Goal: Book appointment/travel/reservation

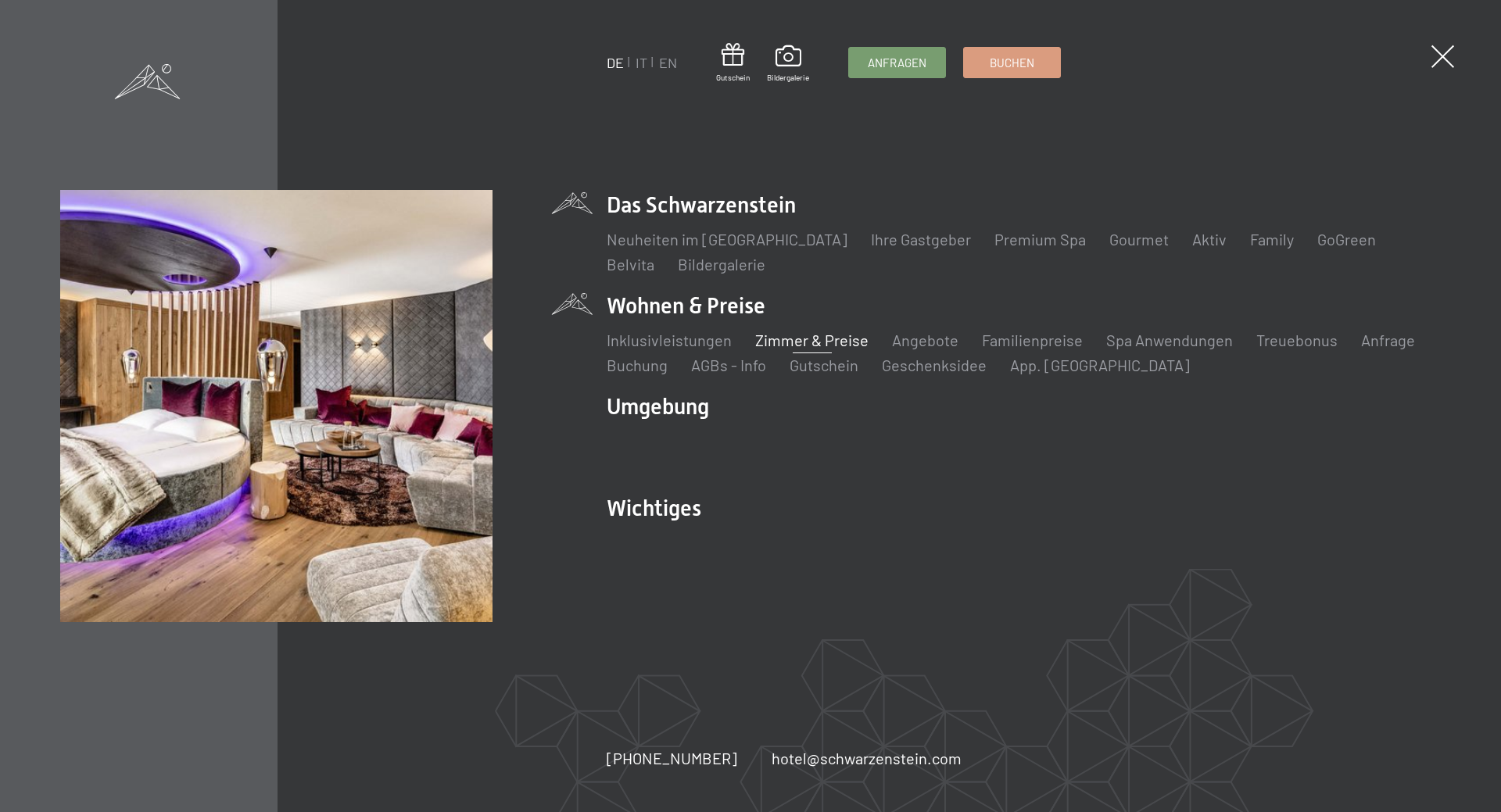
click at [795, 338] on link "Zimmer & Preise" at bounding box center [812, 339] width 113 height 18
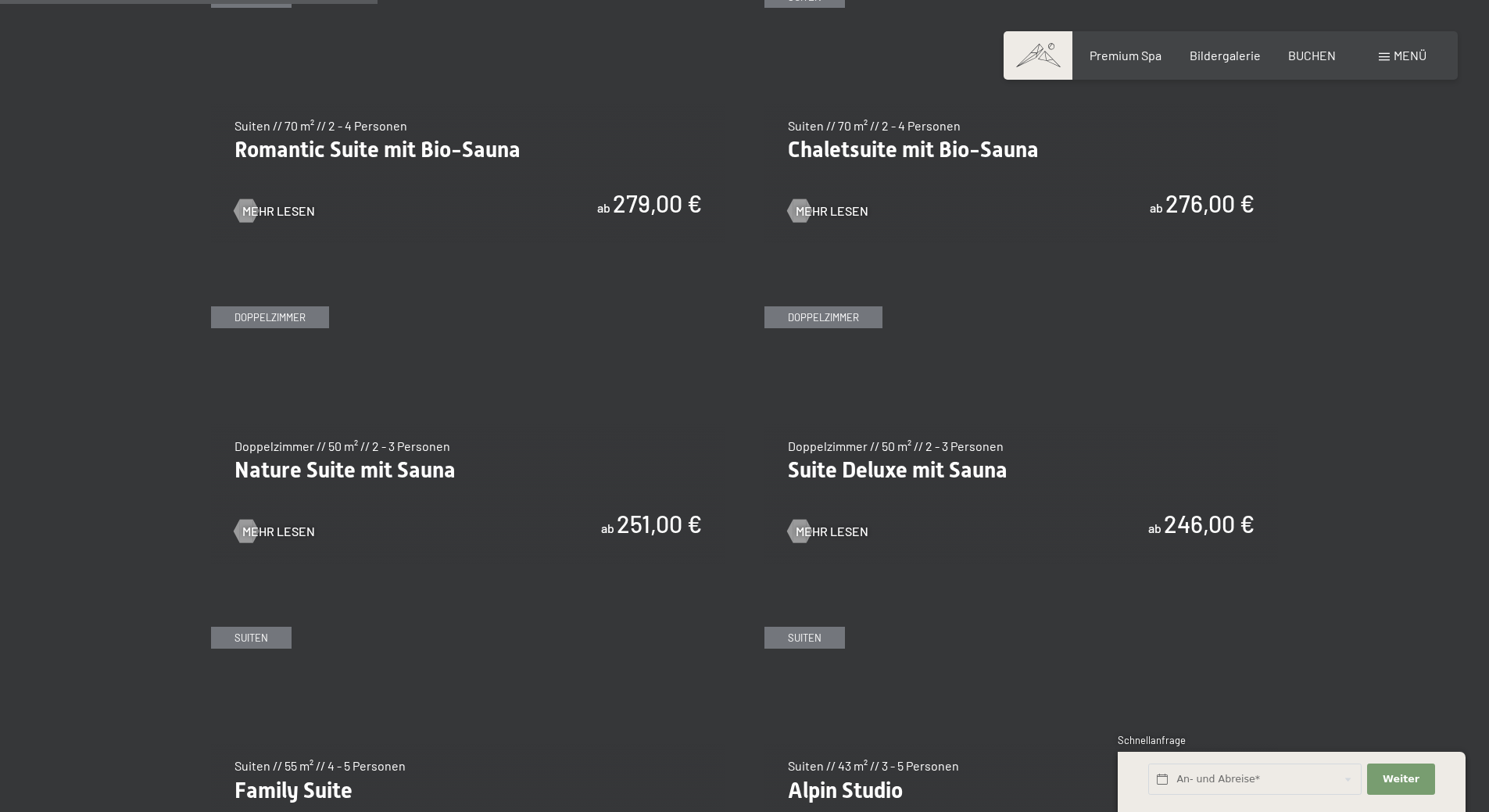
scroll to position [1407, 0]
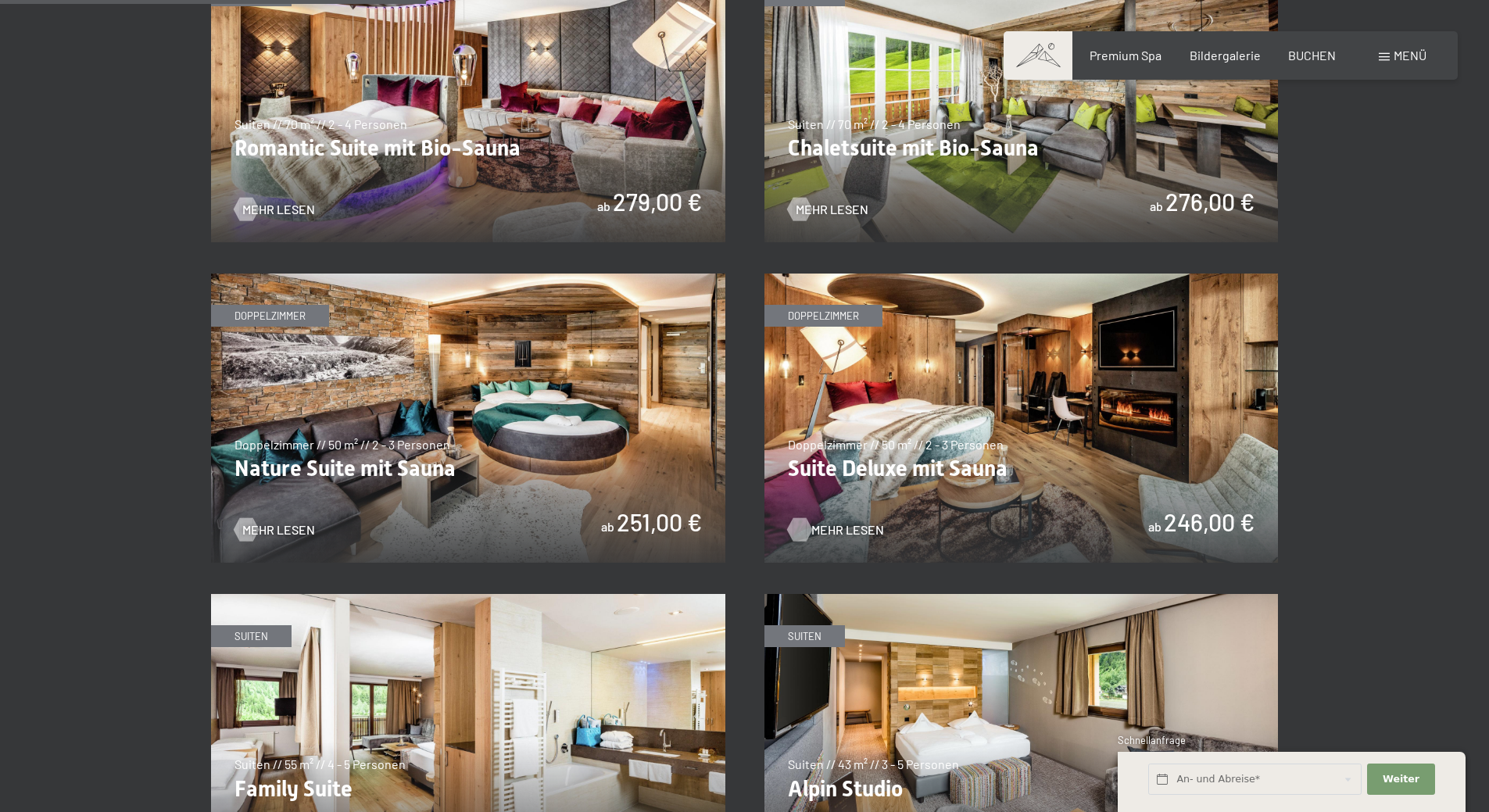
click at [822, 531] on span "Mehr Lesen" at bounding box center [847, 530] width 73 height 18
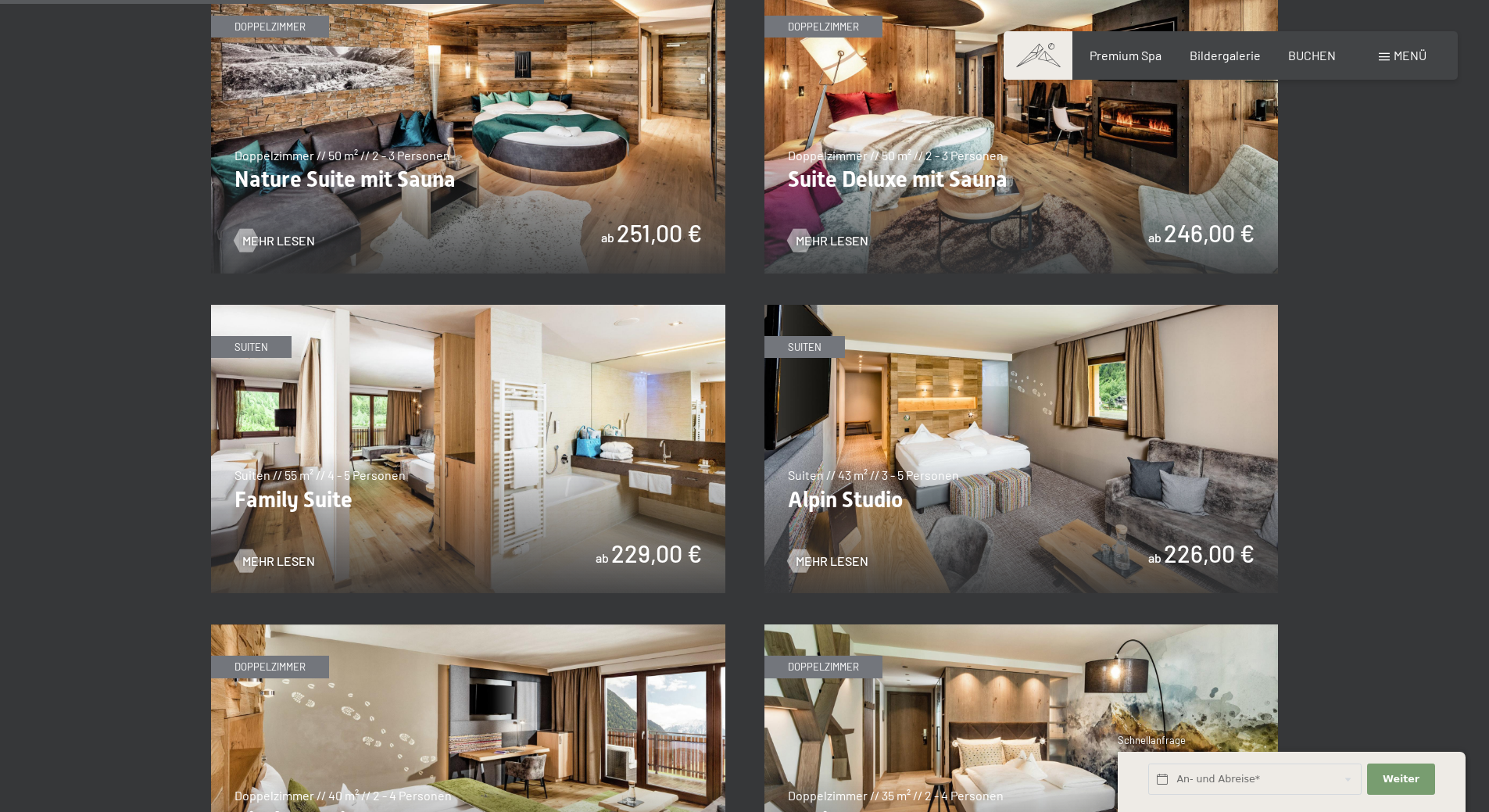
scroll to position [1797, 0]
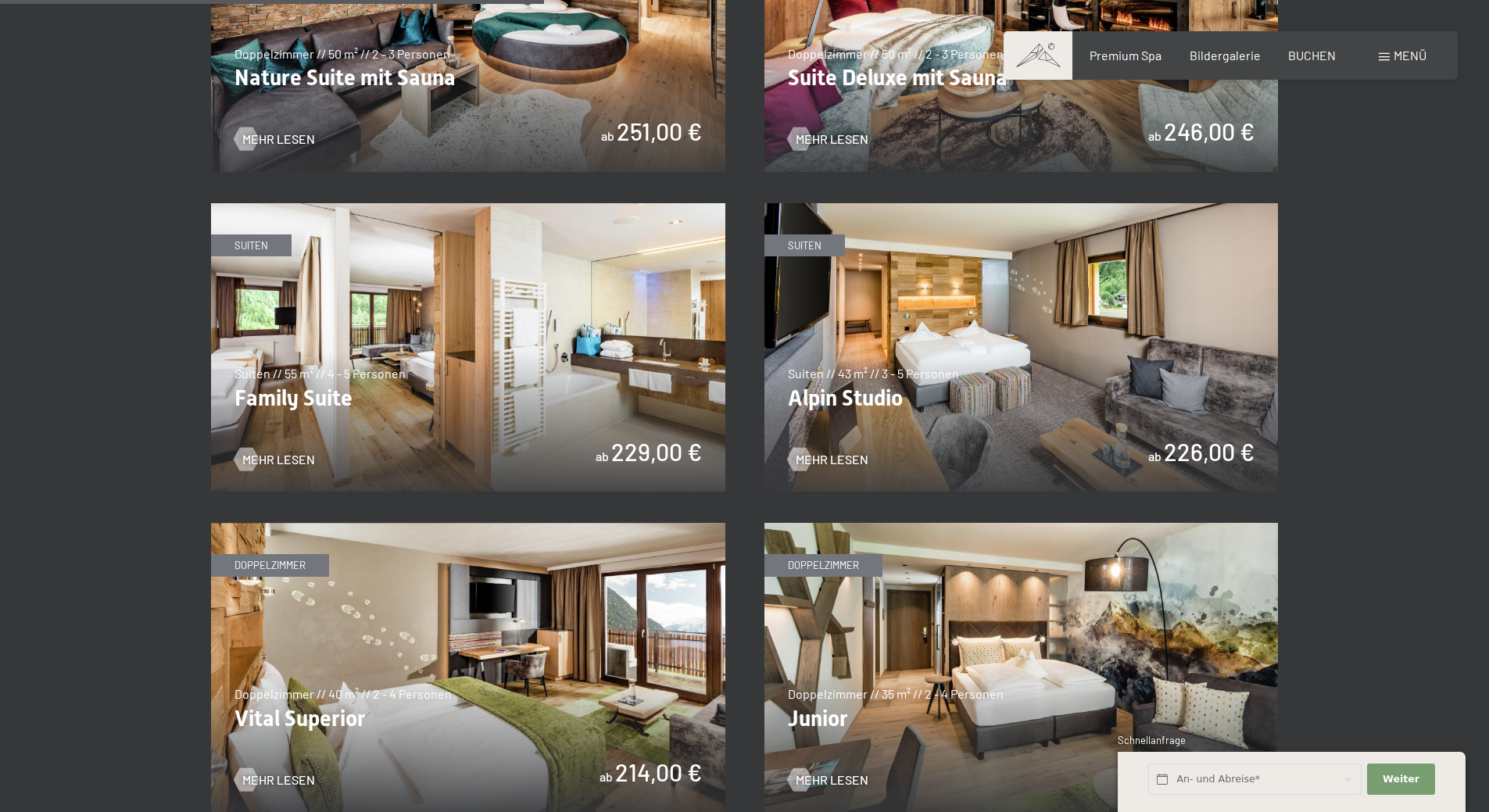
click at [497, 115] on img at bounding box center [468, 27] width 514 height 289
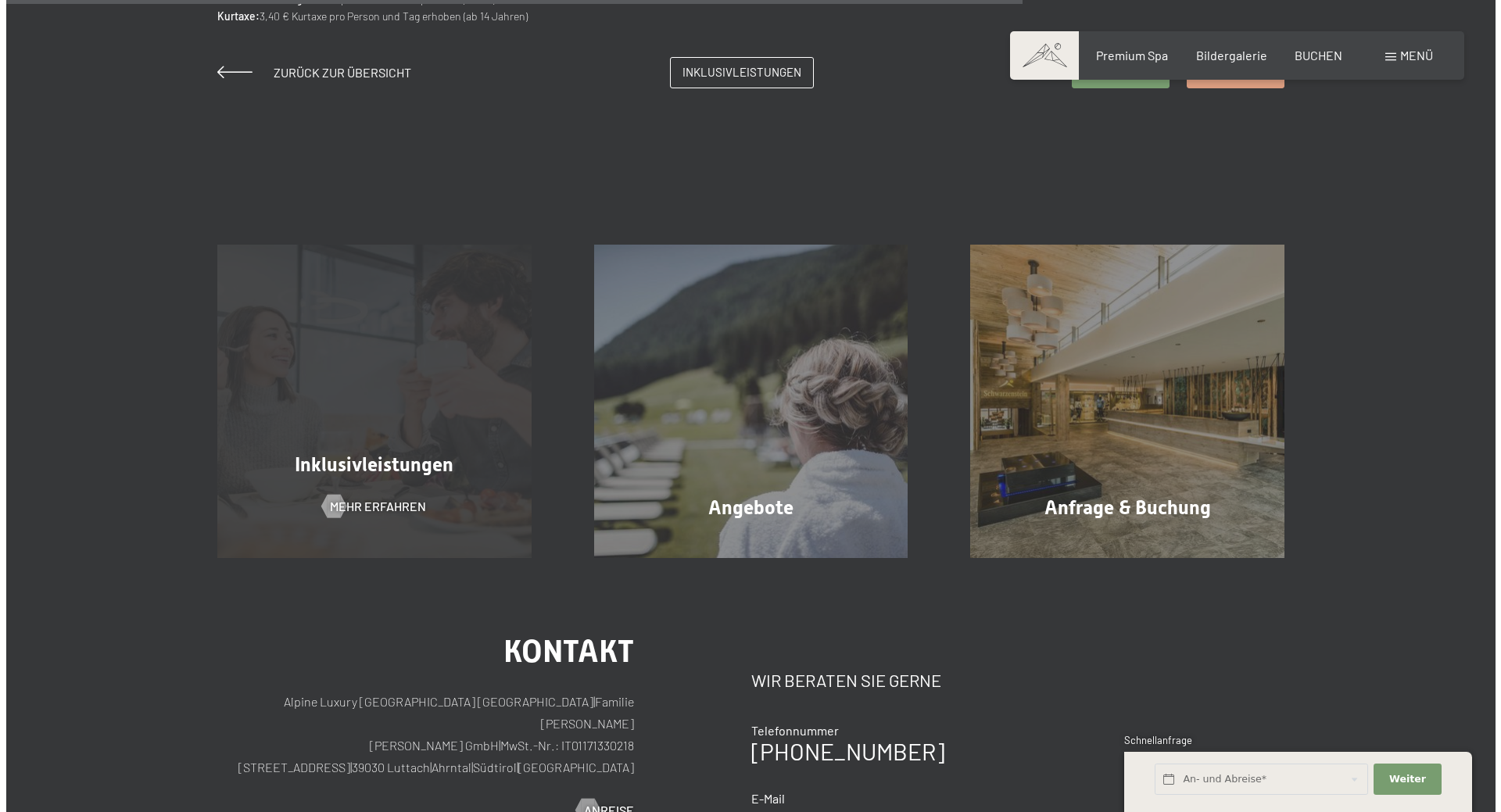
scroll to position [1563, 0]
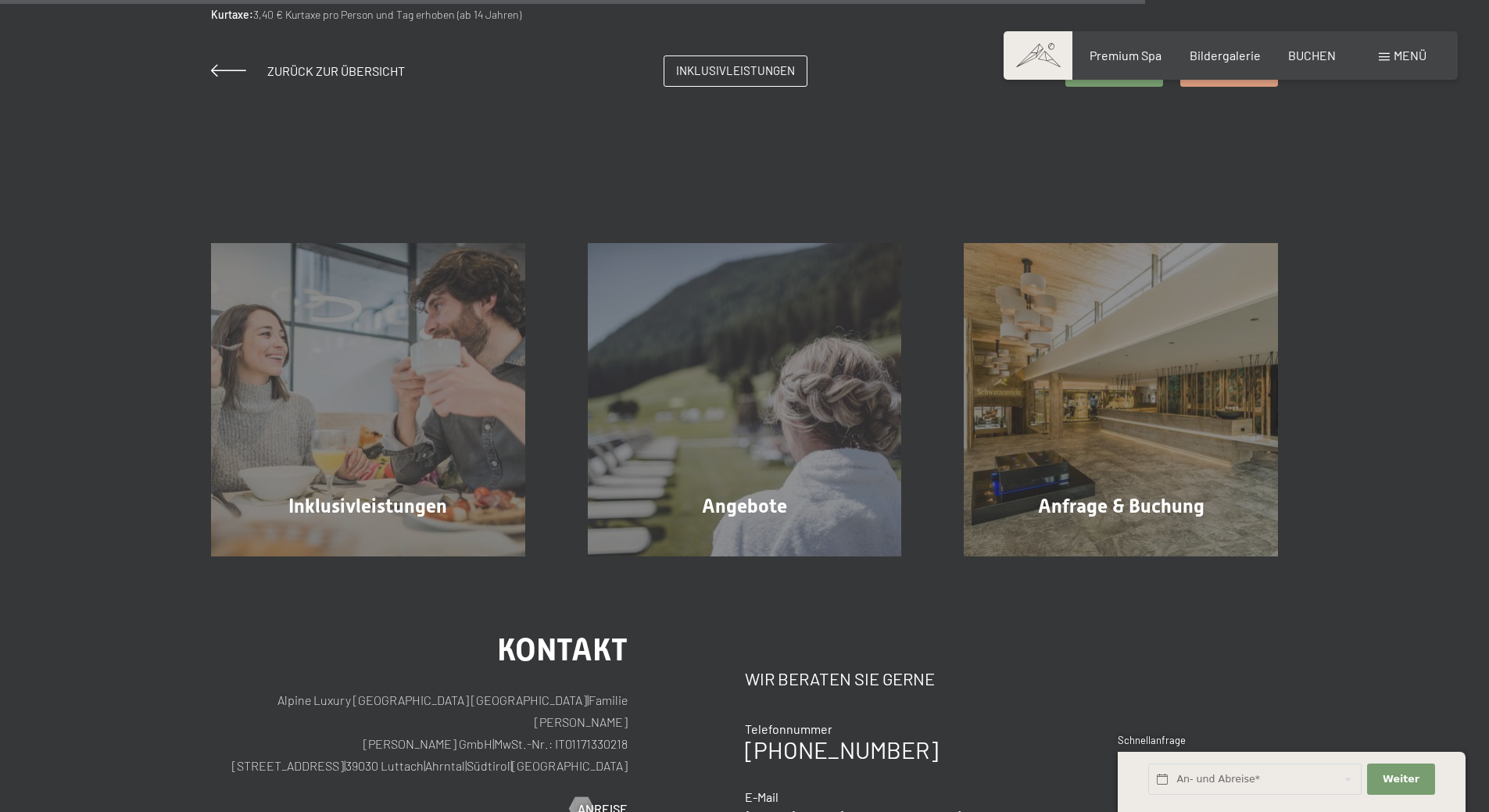
click at [1407, 61] on span "Menü" at bounding box center [1409, 55] width 33 height 15
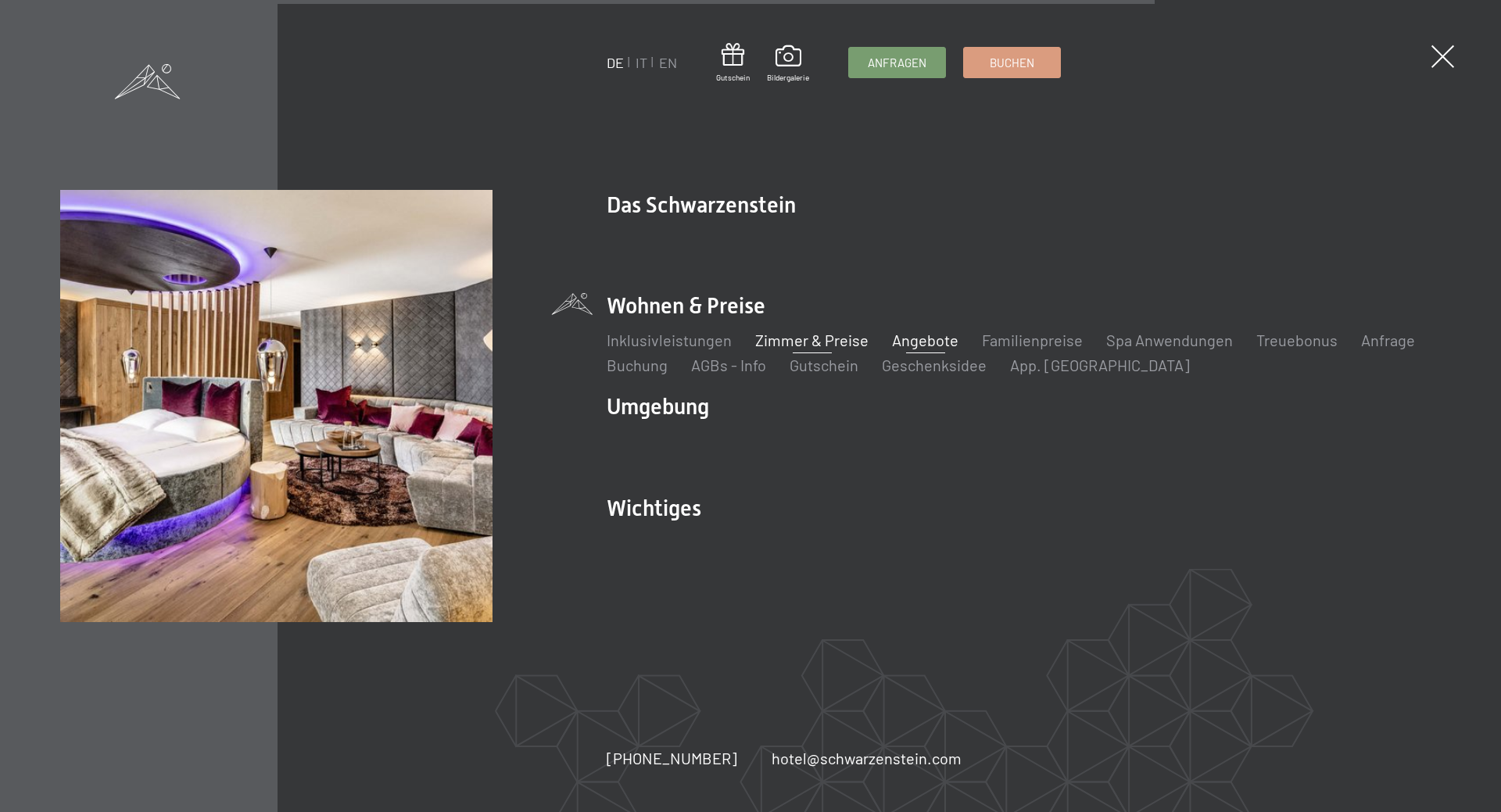
click at [938, 345] on link "Angebote" at bounding box center [925, 339] width 66 height 18
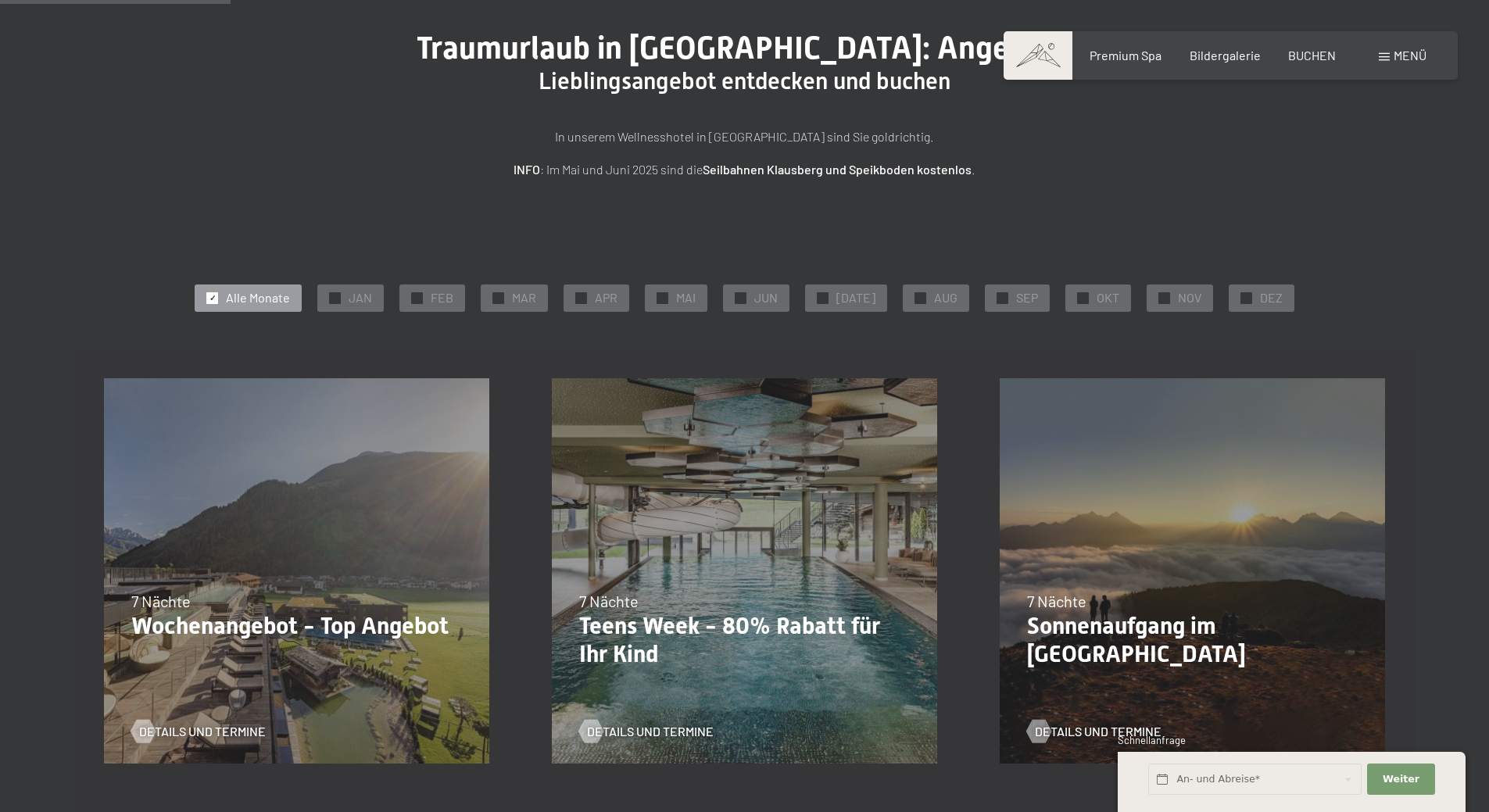
scroll to position [78, 0]
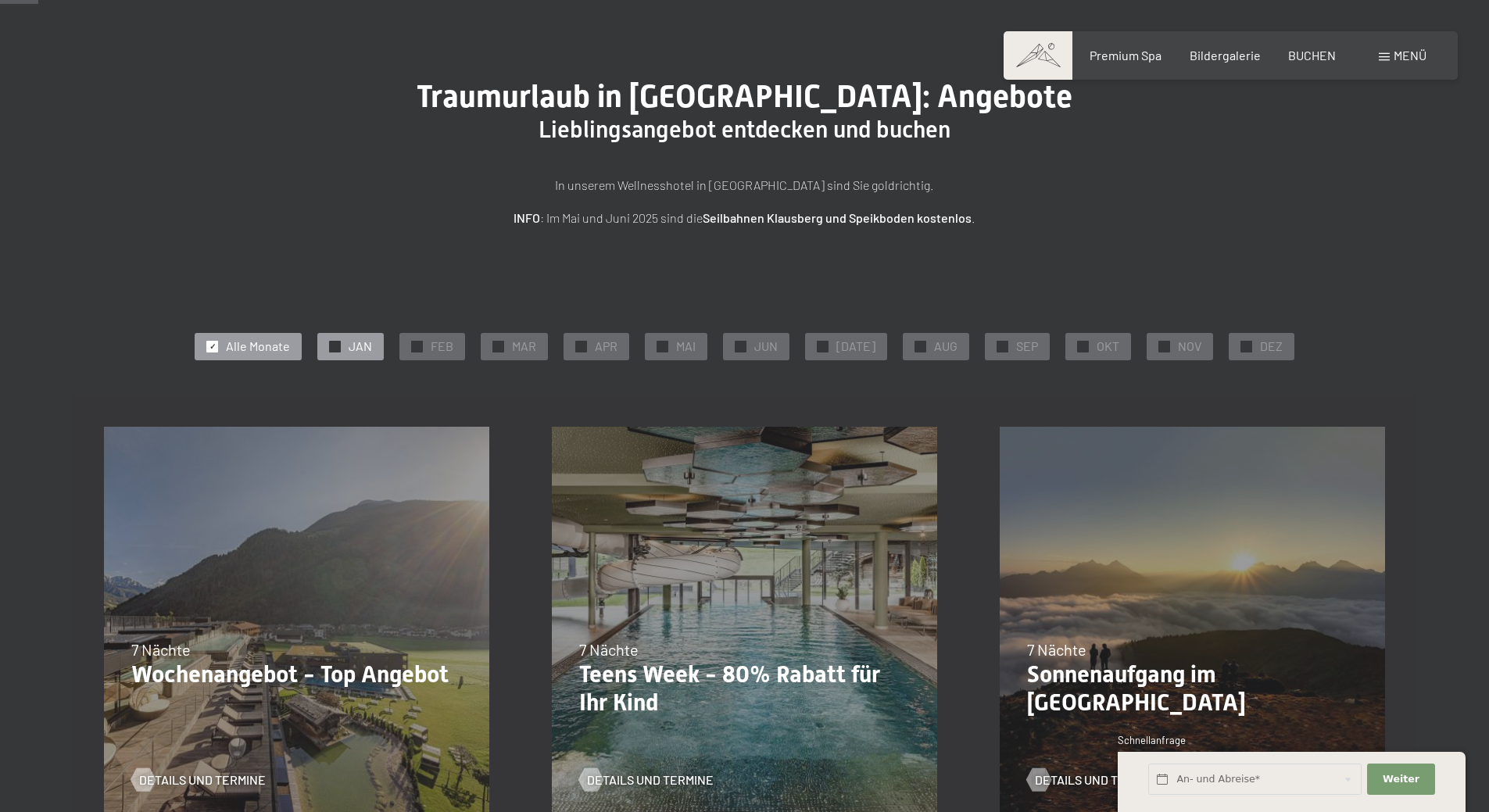
click at [334, 350] on div "✓ JAN" at bounding box center [350, 346] width 66 height 26
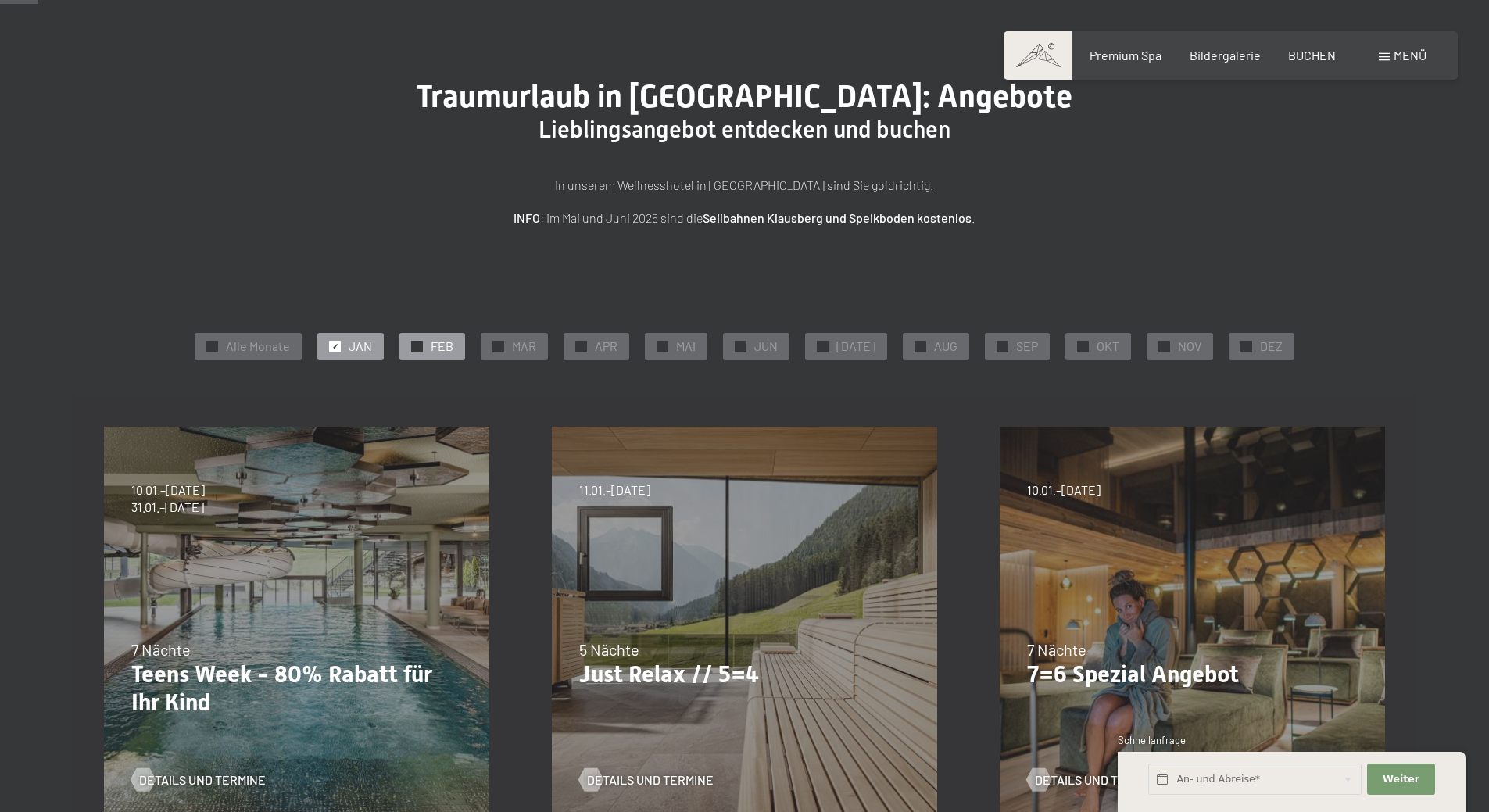
click at [418, 350] on div at bounding box center [417, 347] width 12 height 12
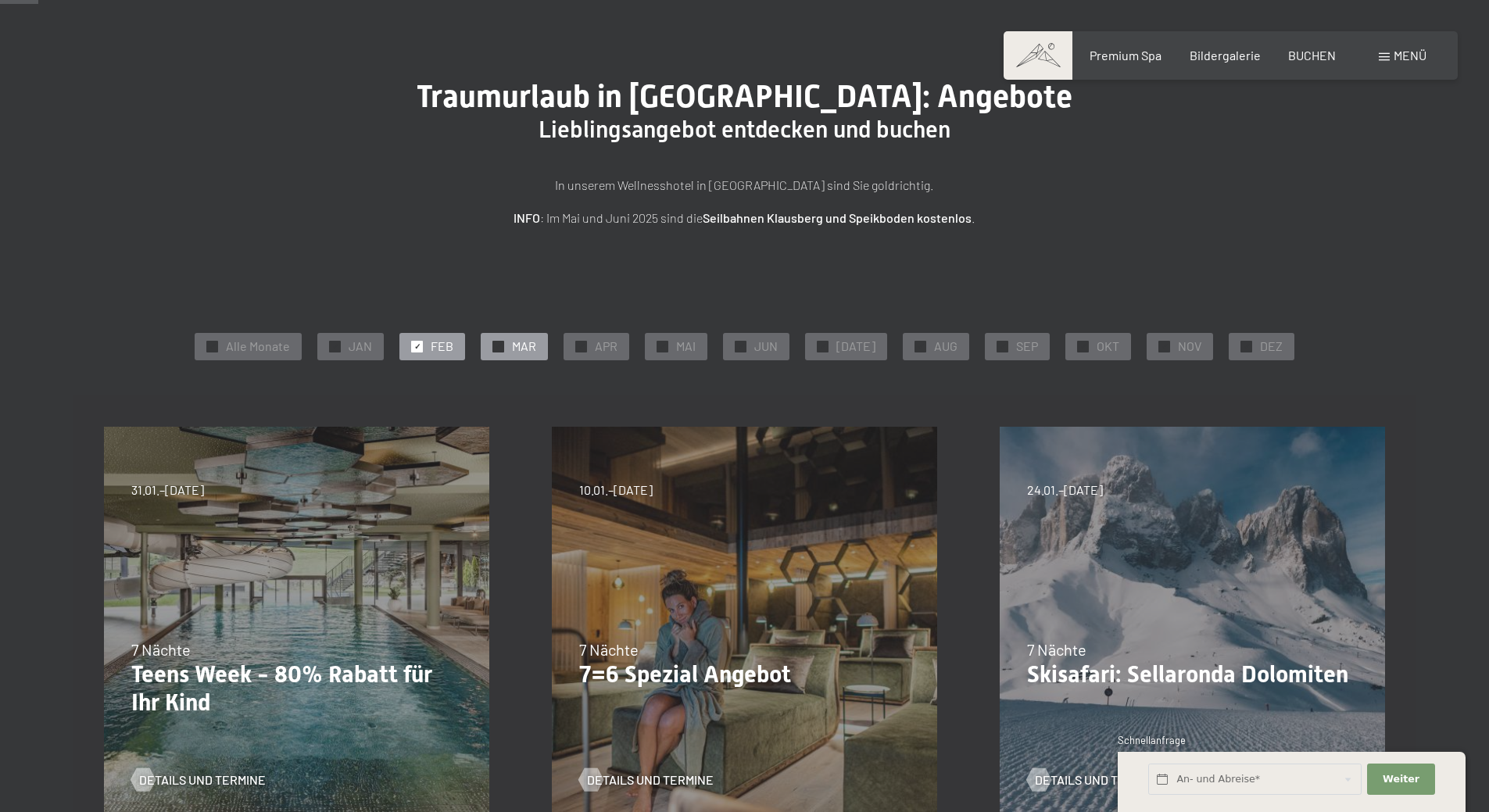
drag, startPoint x: 511, startPoint y: 348, endPoint x: 539, endPoint y: 348, distance: 28.0
click at [513, 348] on div "✓ MAR" at bounding box center [514, 346] width 67 height 26
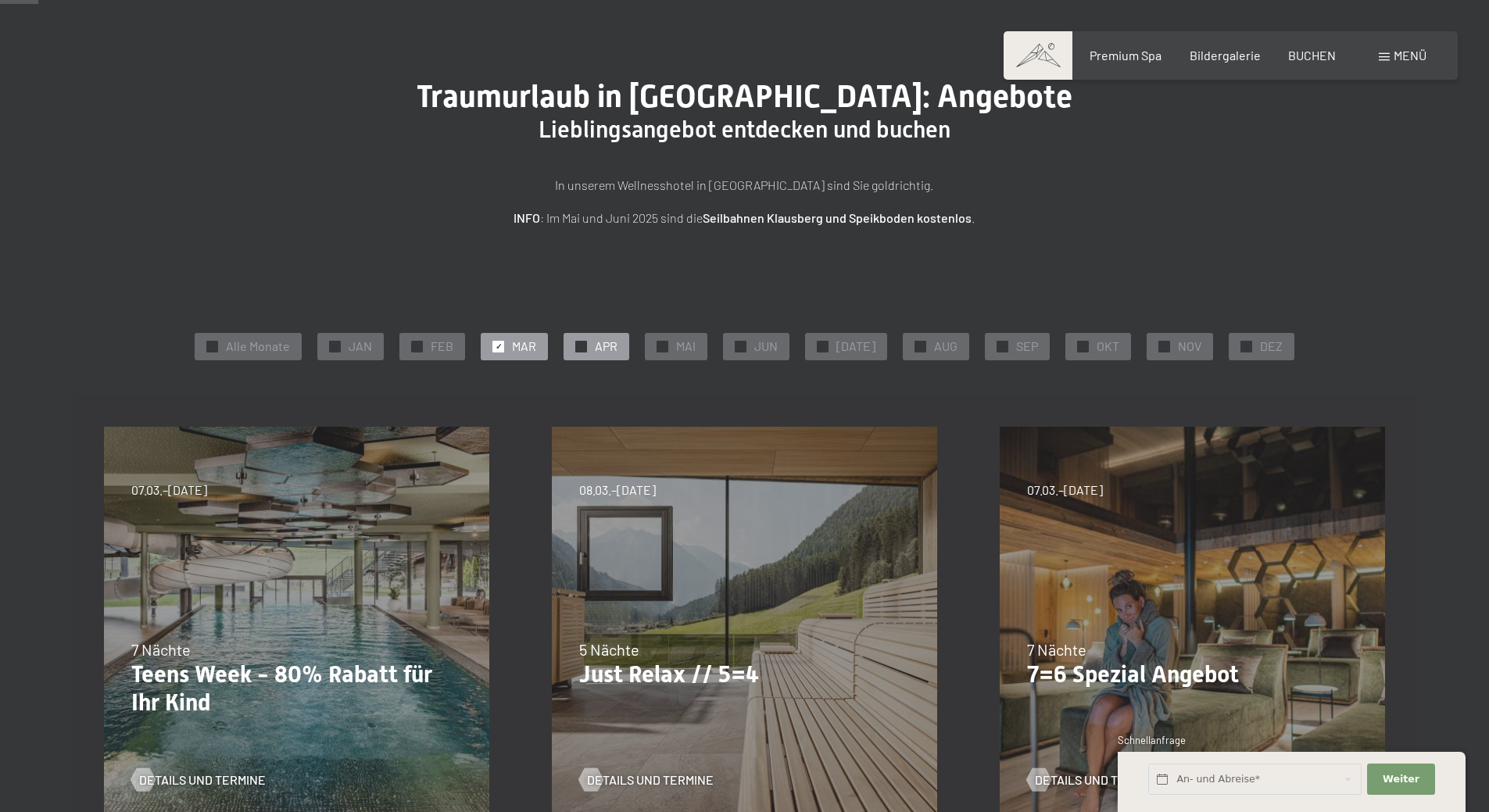
click at [606, 348] on span "APR" at bounding box center [606, 347] width 22 height 18
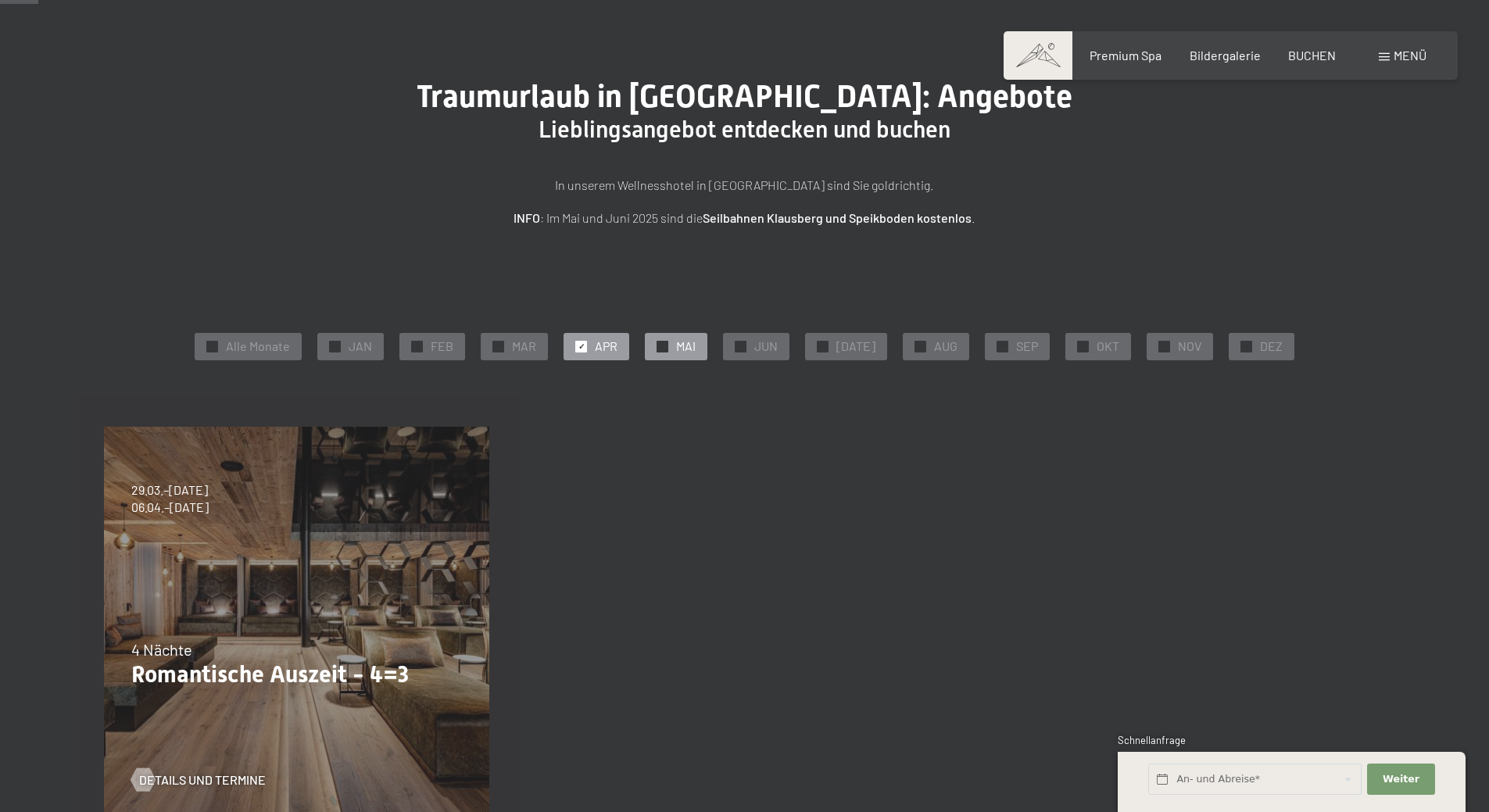
click at [685, 346] on span "MAI" at bounding box center [686, 347] width 19 height 18
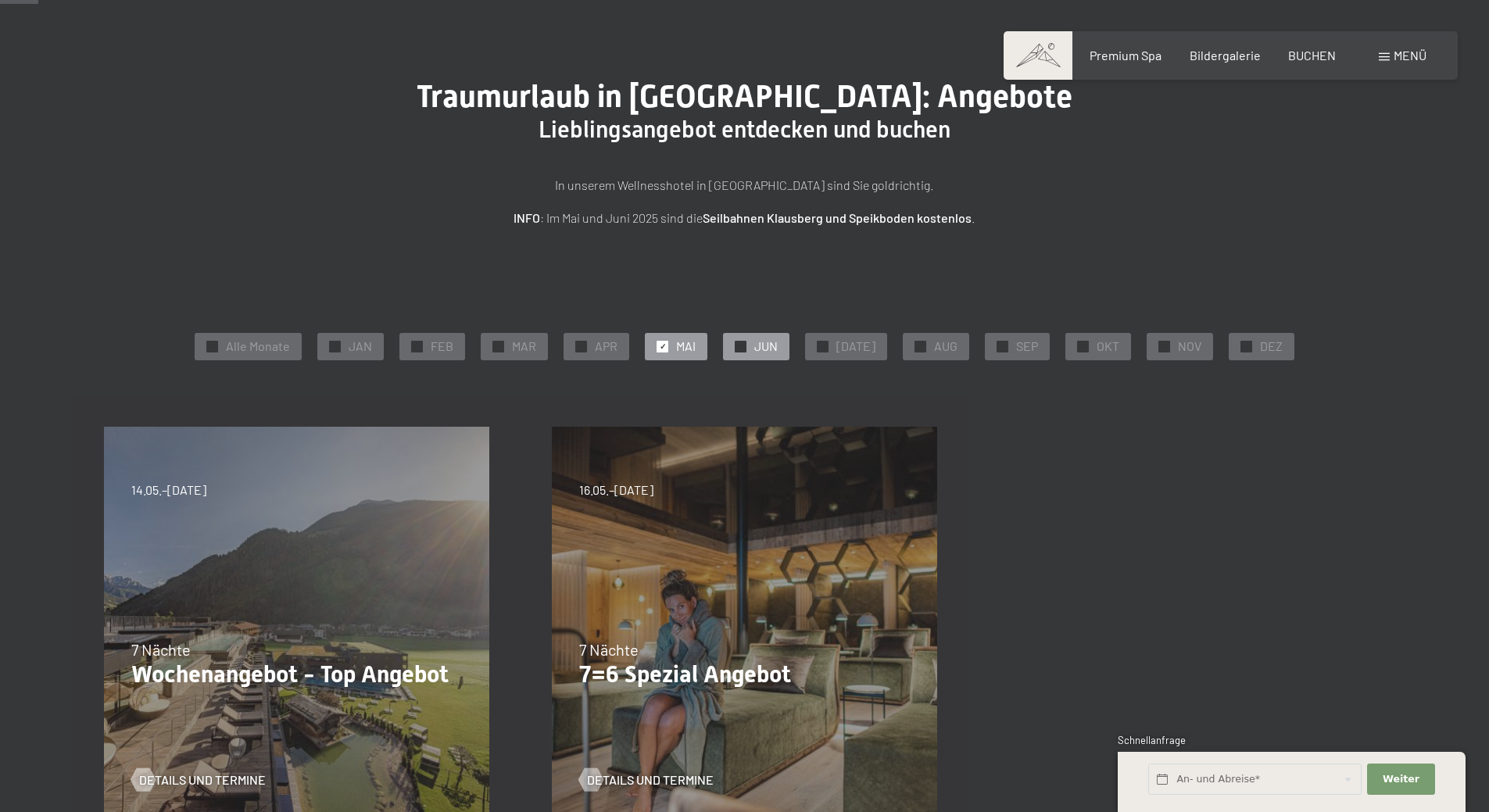
click at [757, 346] on div "✓ JUN" at bounding box center [755, 346] width 66 height 26
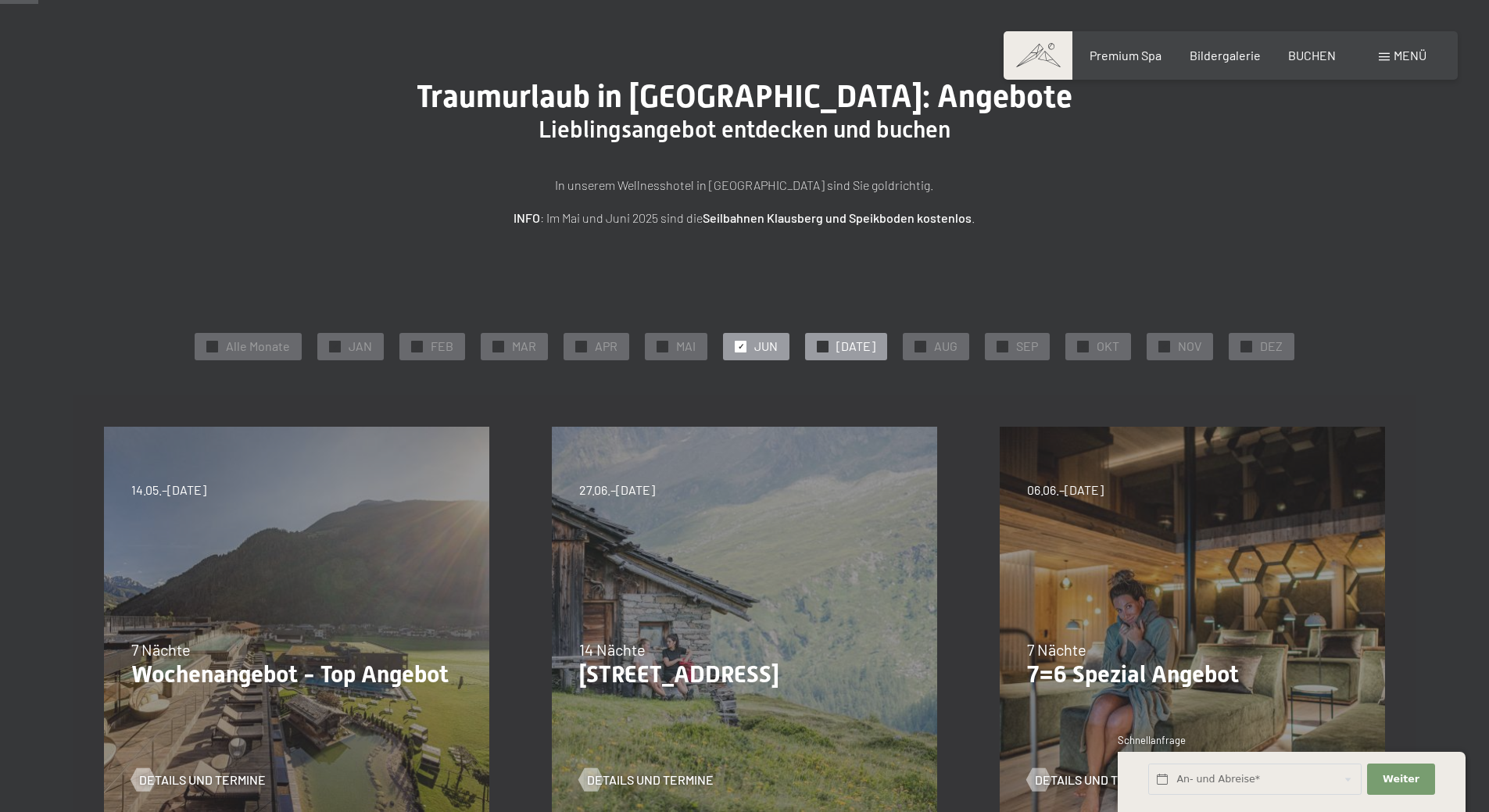
click at [828, 350] on div at bounding box center [822, 347] width 12 height 12
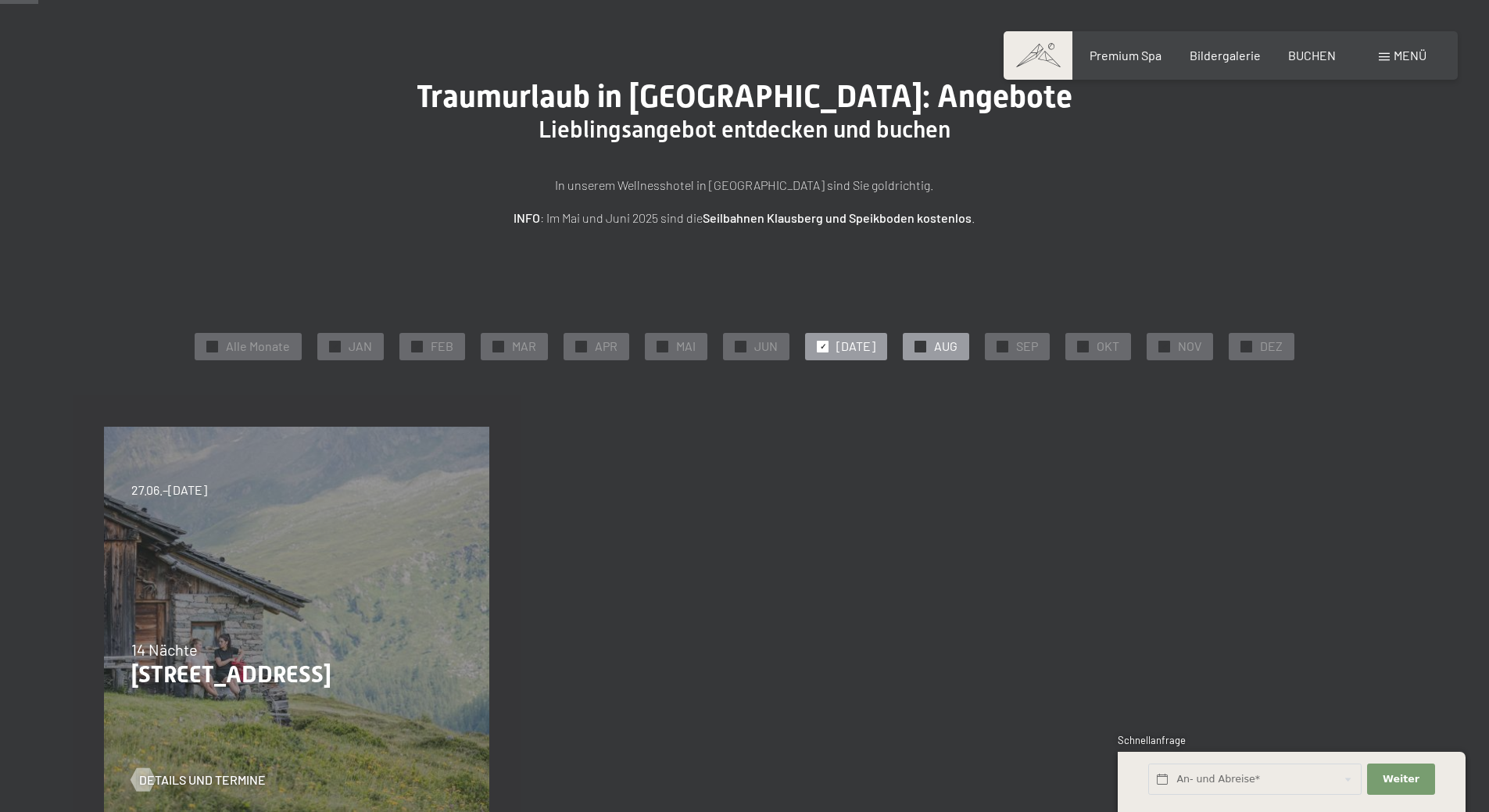
click at [914, 341] on div at bounding box center [920, 347] width 12 height 12
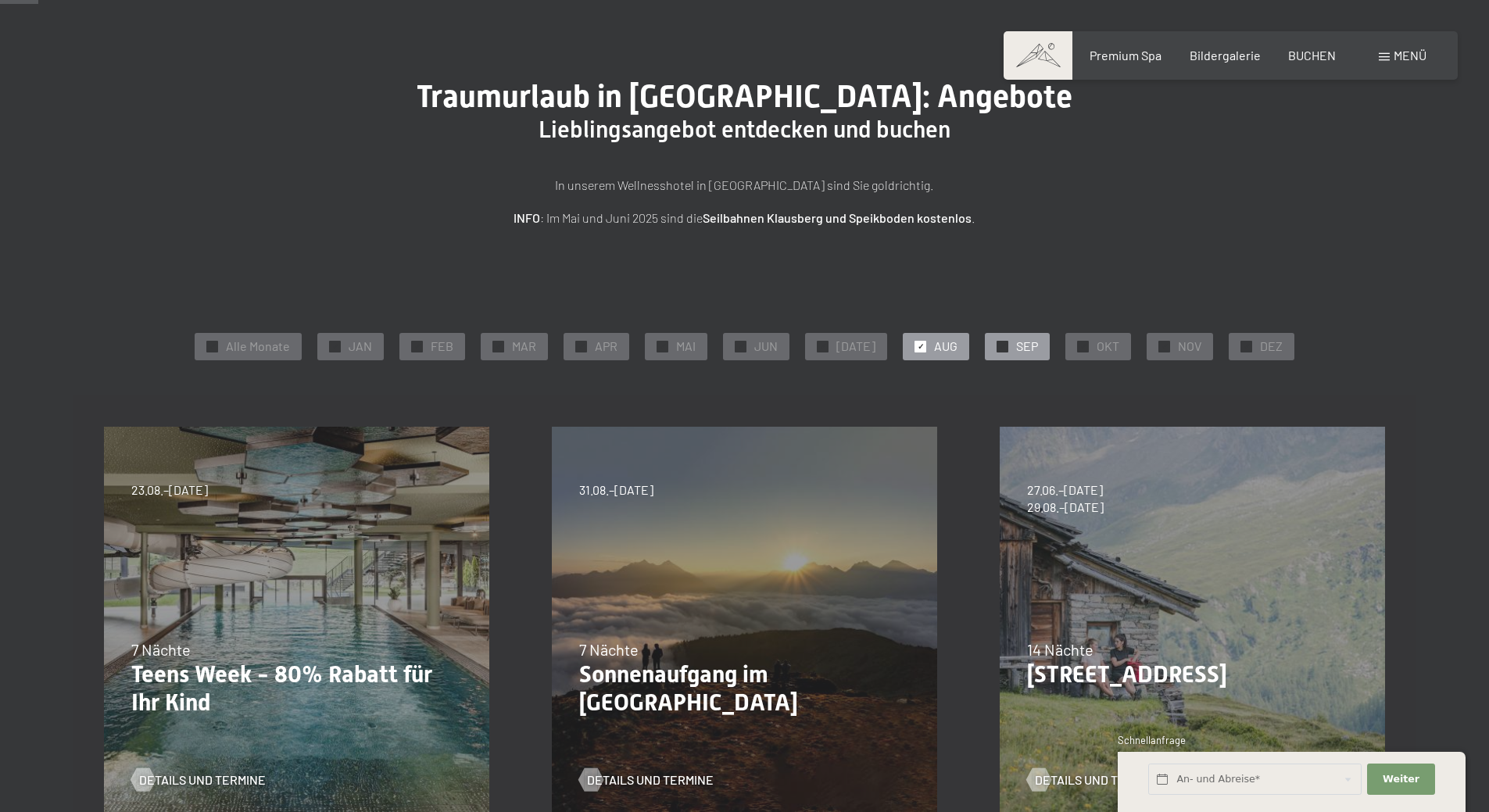
click at [1034, 351] on div "✓ SEP" at bounding box center [1016, 346] width 65 height 26
drag, startPoint x: 1094, startPoint y: 351, endPoint x: 1143, endPoint y: 352, distance: 49.0
click at [1096, 351] on span "OKT" at bounding box center [1107, 347] width 22 height 18
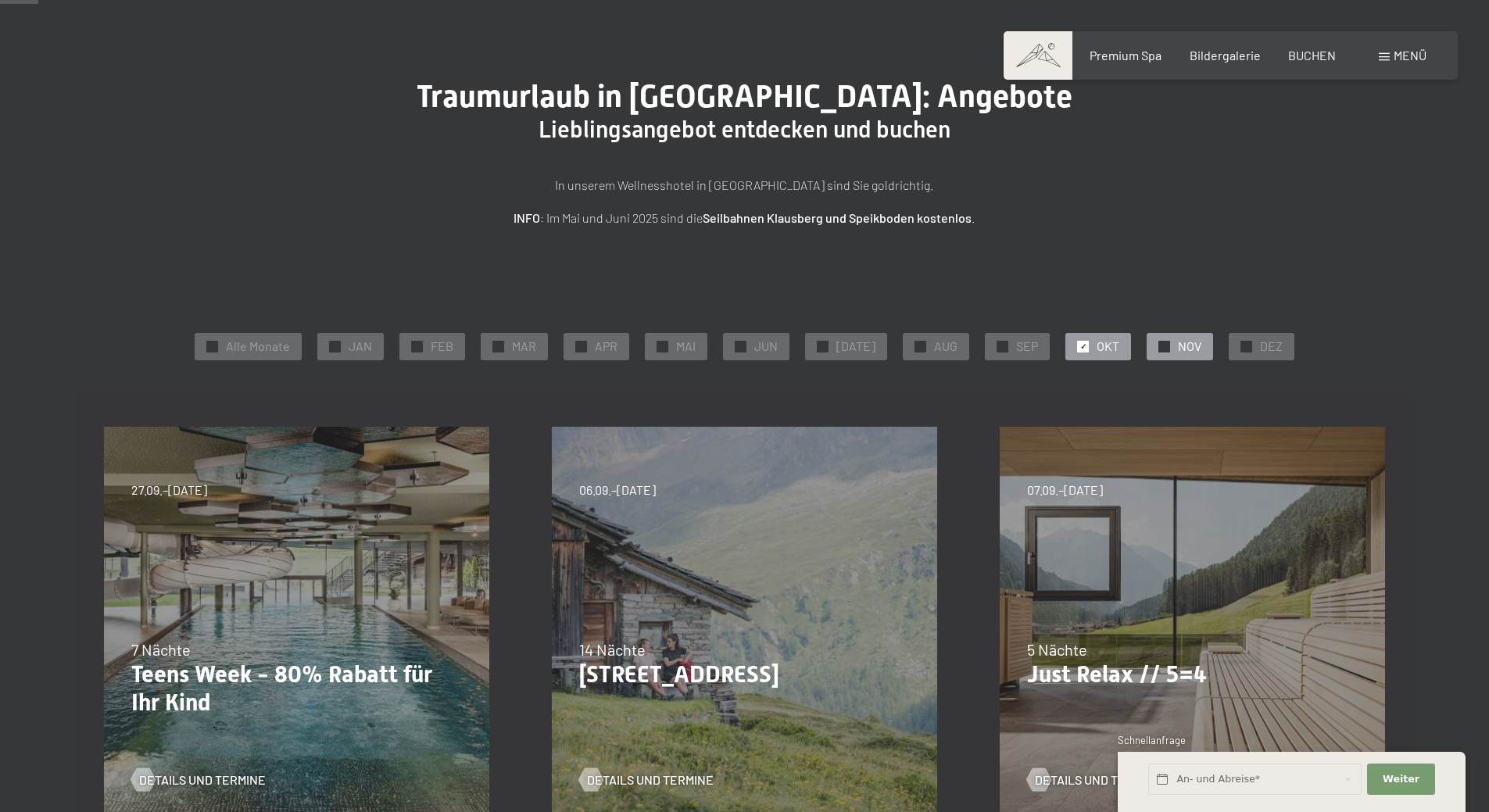
drag, startPoint x: 1165, startPoint y: 351, endPoint x: 1182, endPoint y: 351, distance: 17.0
click at [1171, 351] on div "✓ NOV" at bounding box center [1179, 346] width 66 height 26
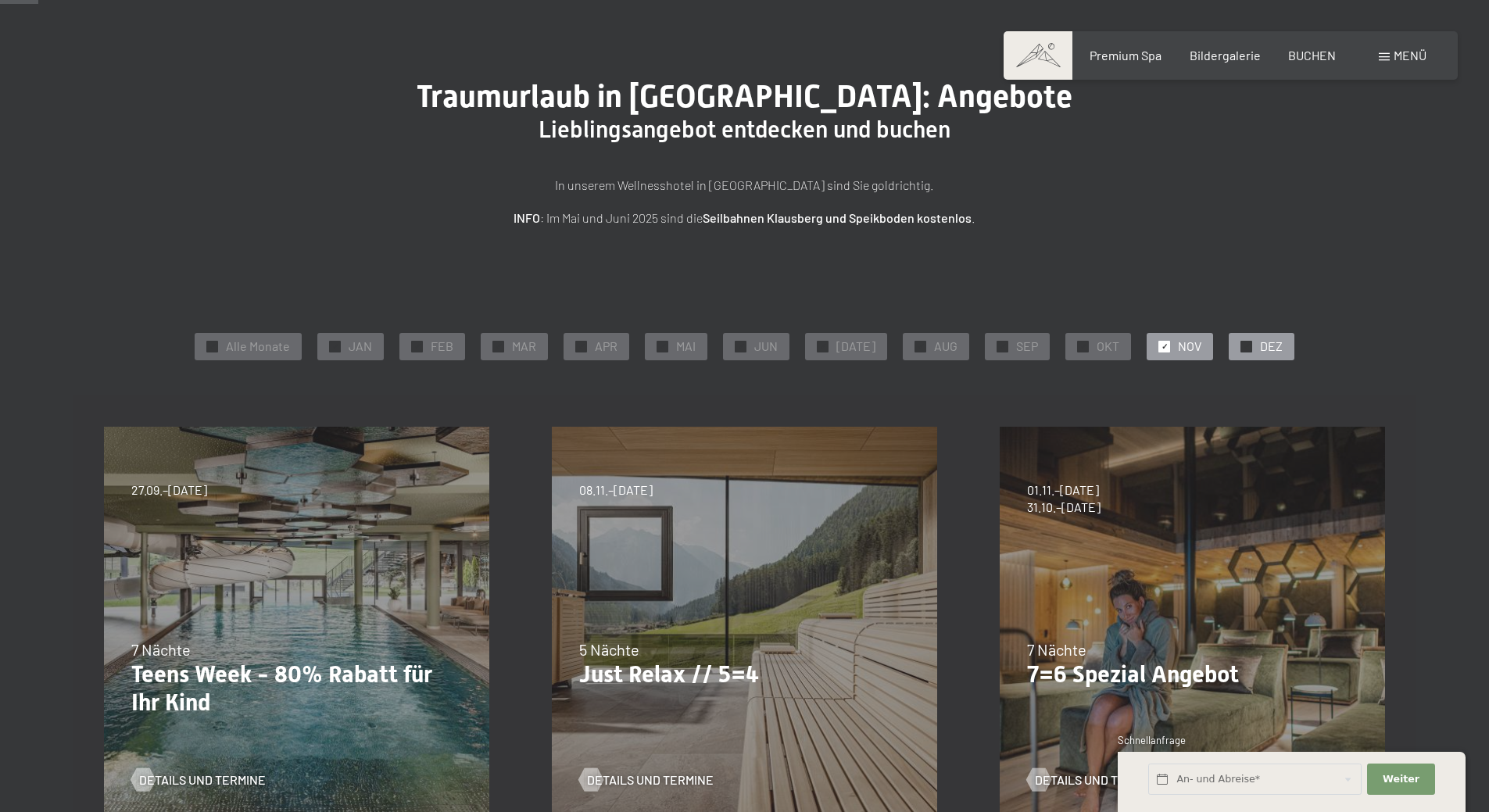
click at [1242, 347] on div at bounding box center [1245, 347] width 12 height 12
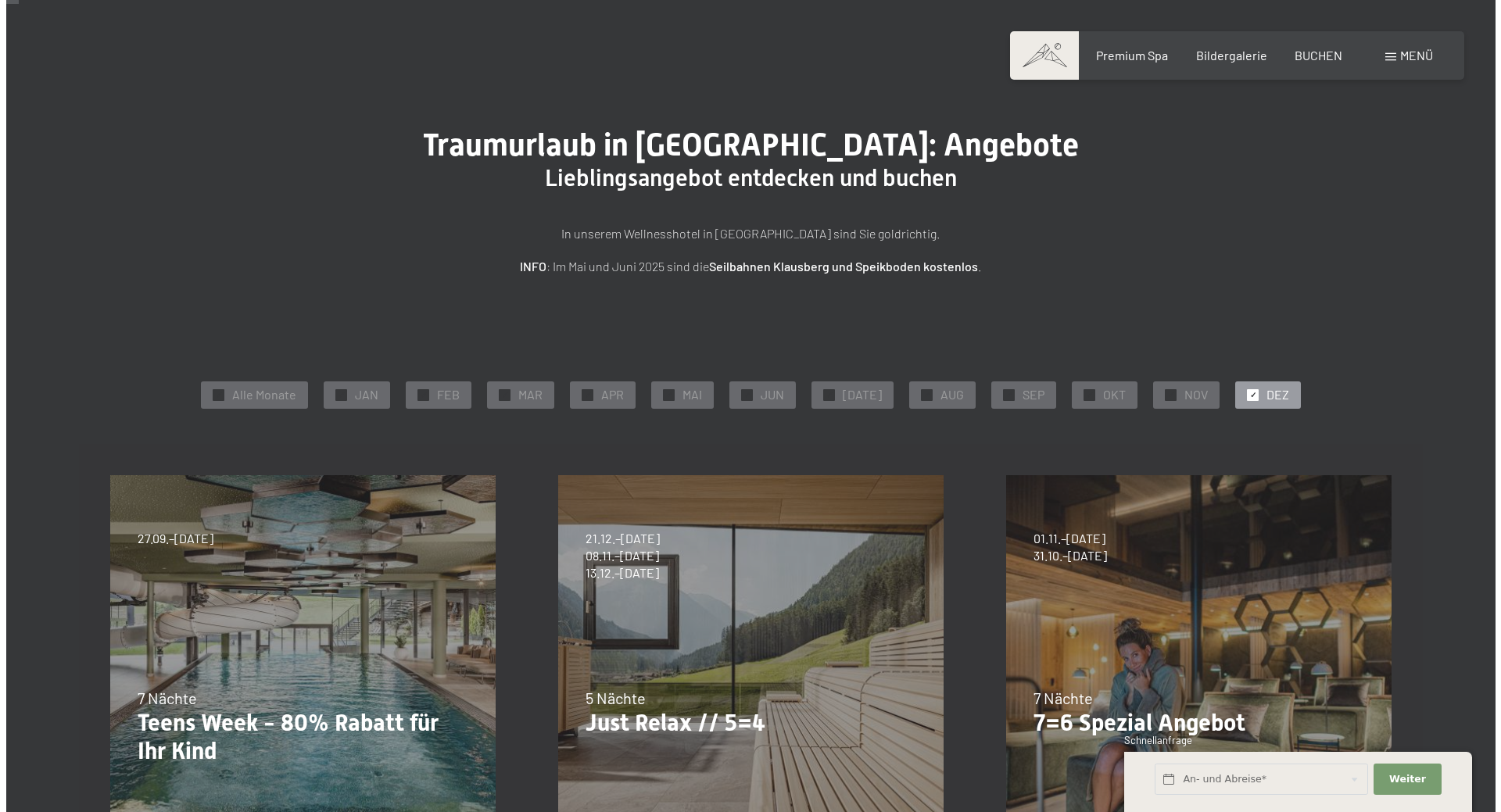
scroll to position [0, 0]
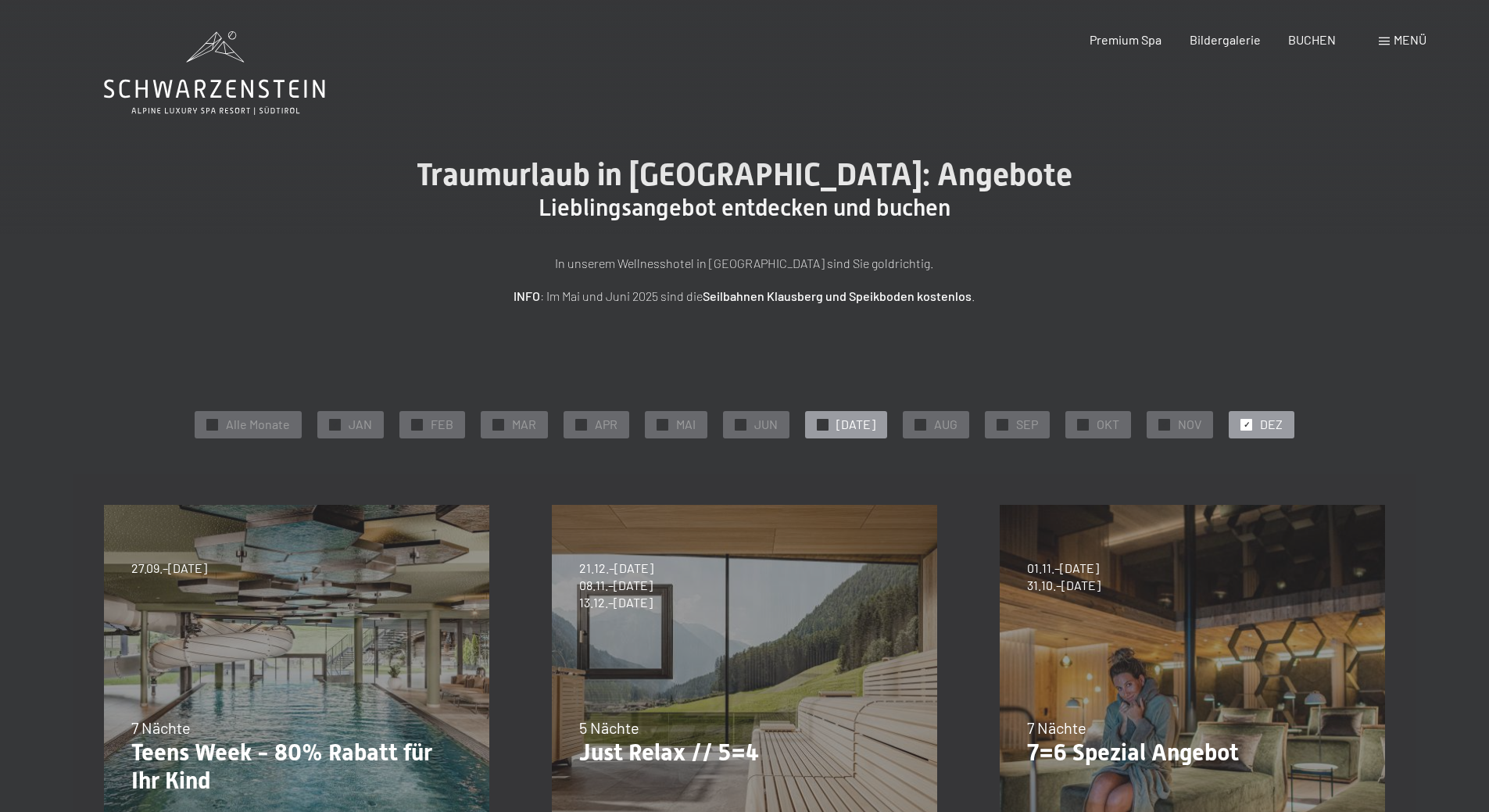
click at [870, 418] on div "✓ JUL" at bounding box center [845, 424] width 82 height 26
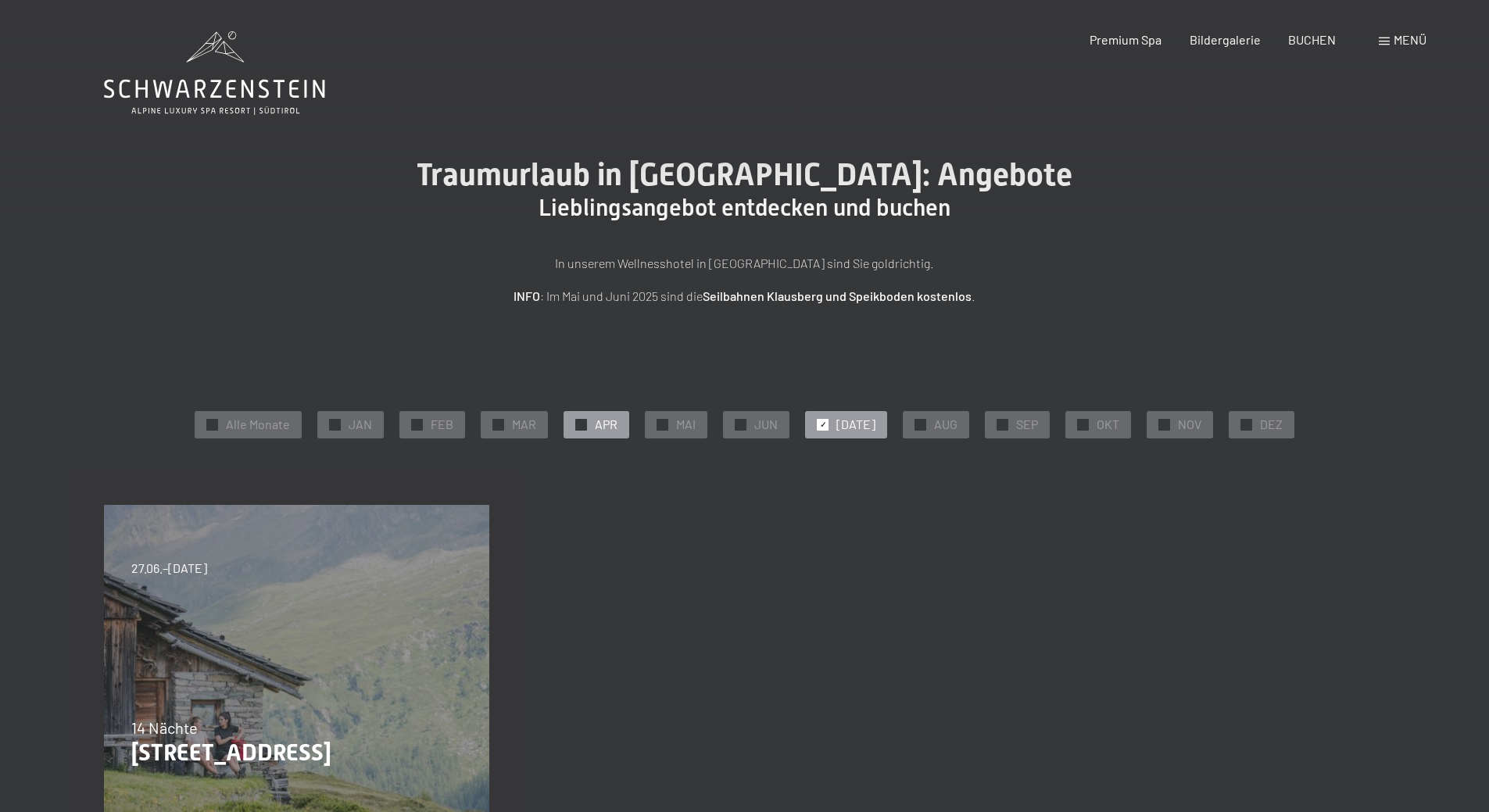
click at [607, 414] on div "✓ APR" at bounding box center [596, 424] width 65 height 26
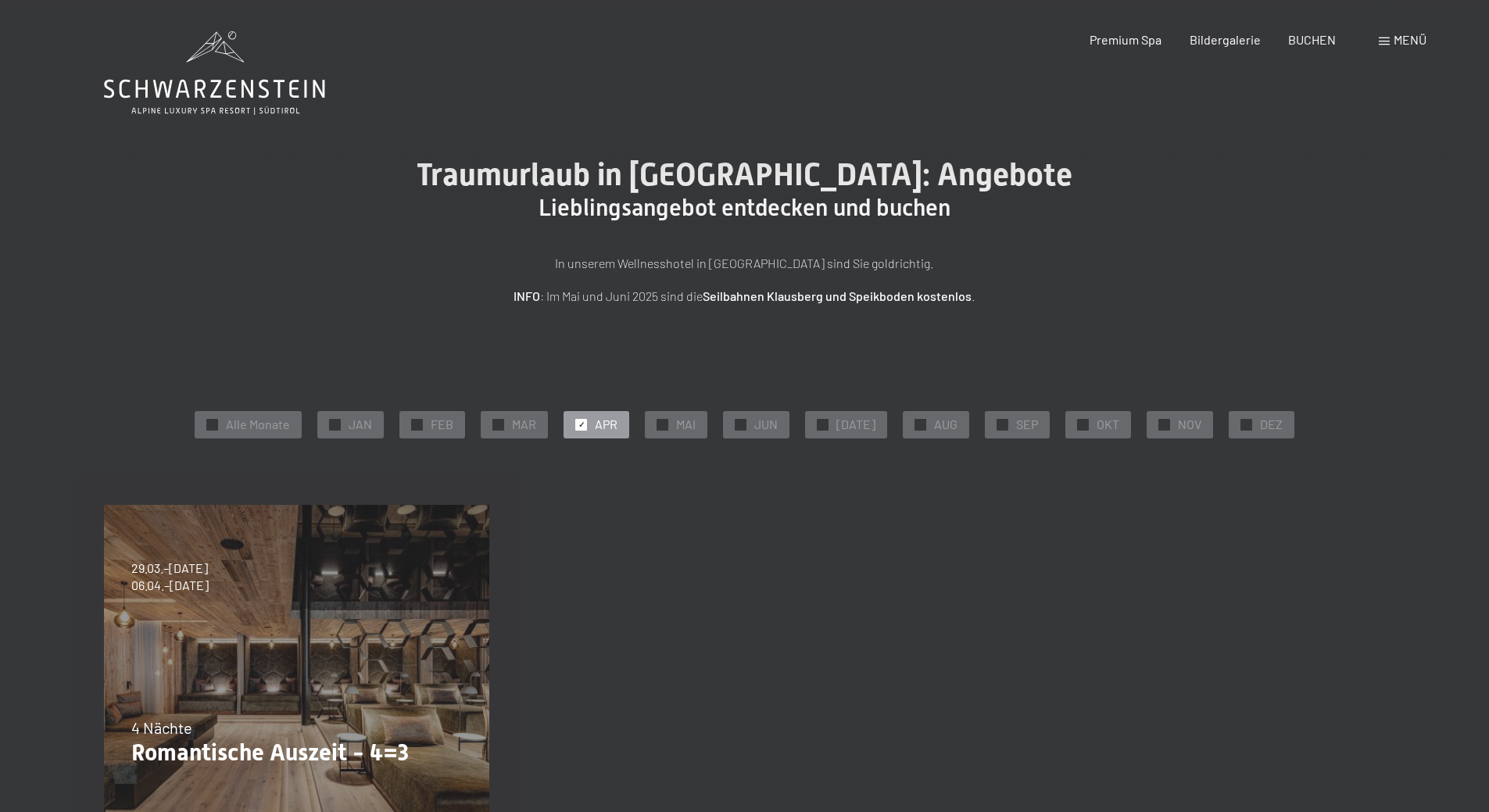
click at [481, 427] on div "✓ Alle Monate ✓ JAN ✓ FEB ✓ MAR ✓ APR ✓ MAI ✓ JUN ✓ JUL ✓ AUG ✓ SEP ✓ OKT ✓ NOV…" at bounding box center [744, 424] width 1281 height 34
click at [384, 414] on div "✓ JAN" at bounding box center [350, 424] width 66 height 26
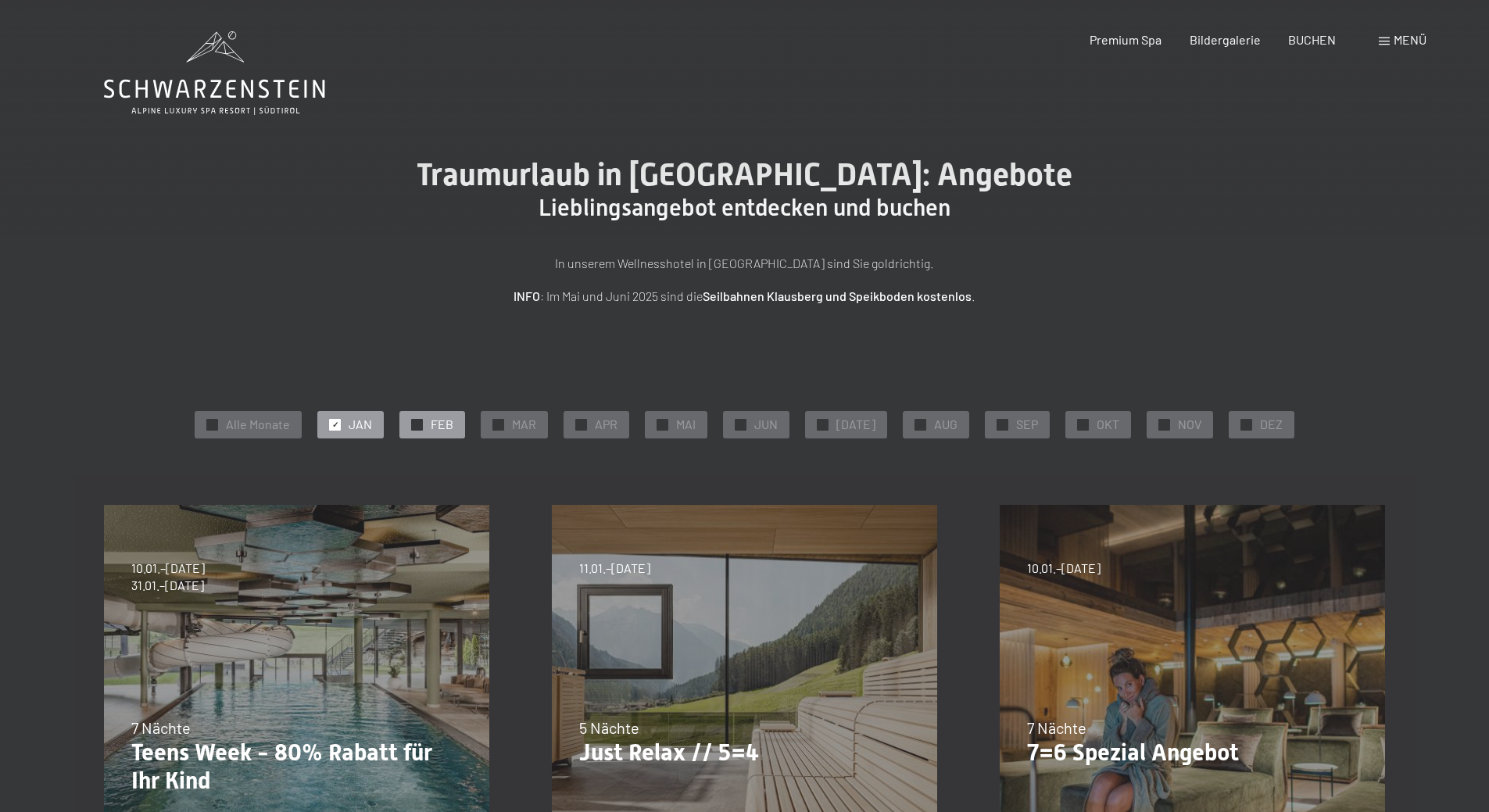
click at [461, 433] on div "✓ FEB" at bounding box center [432, 424] width 65 height 26
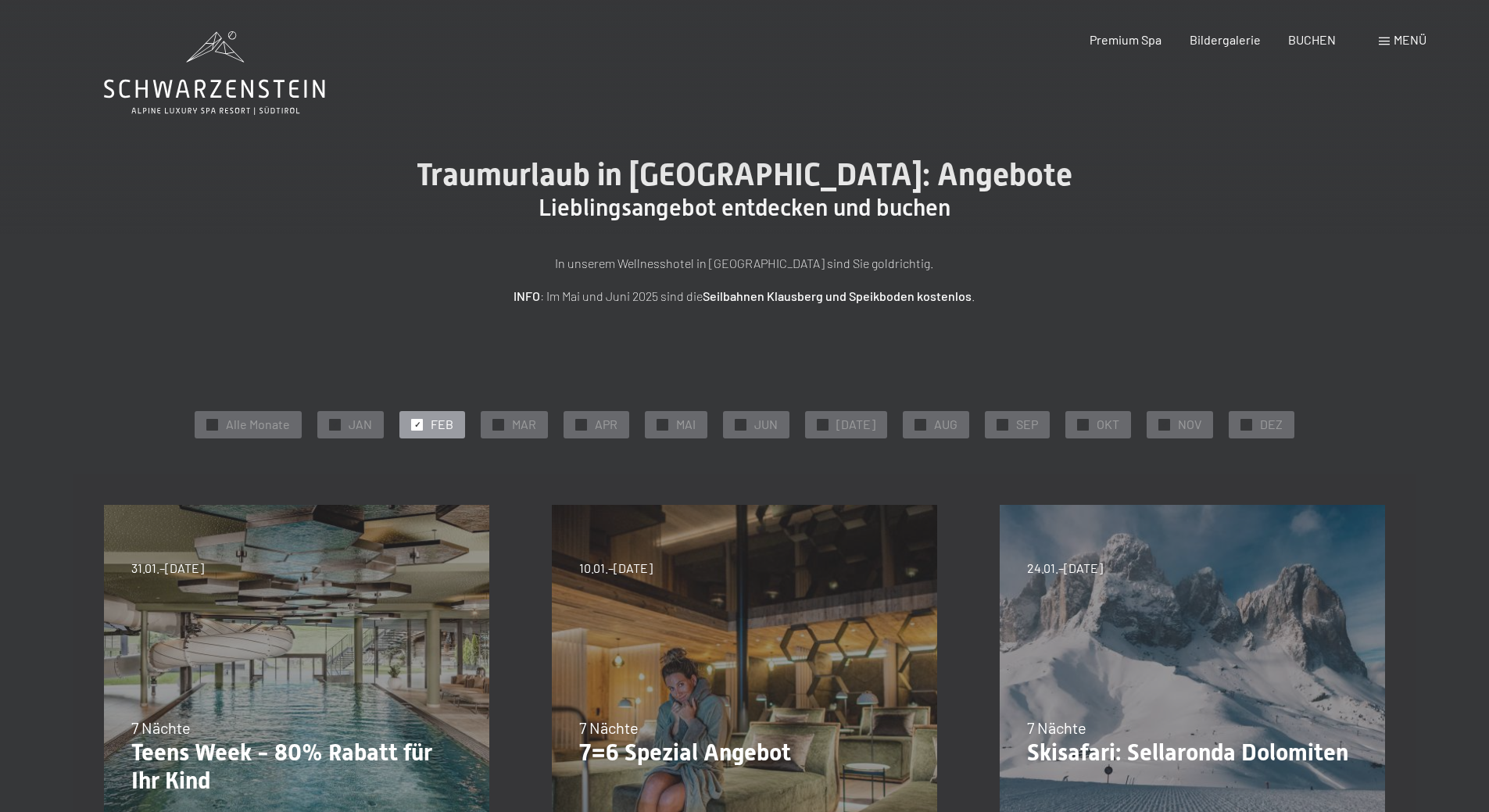
click at [560, 424] on div "✓ Alle Monate ✓ JAN ✓ FEB ✓ MAR ✓ APR ✓ MAI ✓ JUN ✓ JUL ✓ AUG ✓ SEP ✓ OKT ✓ NOV…" at bounding box center [744, 424] width 1281 height 34
click at [600, 425] on div "✓ APR" at bounding box center [596, 424] width 65 height 26
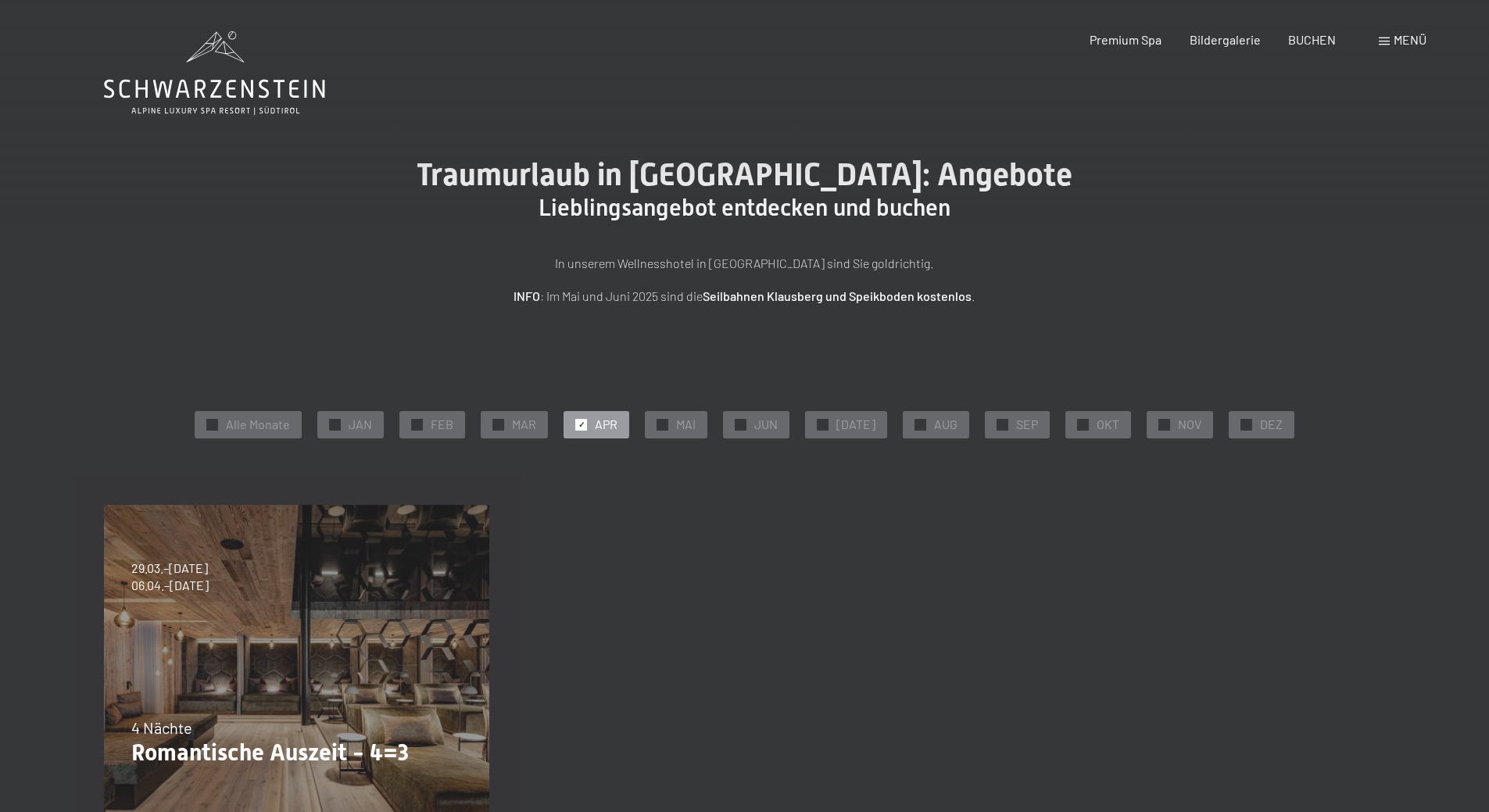
click at [1386, 44] on span at bounding box center [1384, 42] width 11 height 8
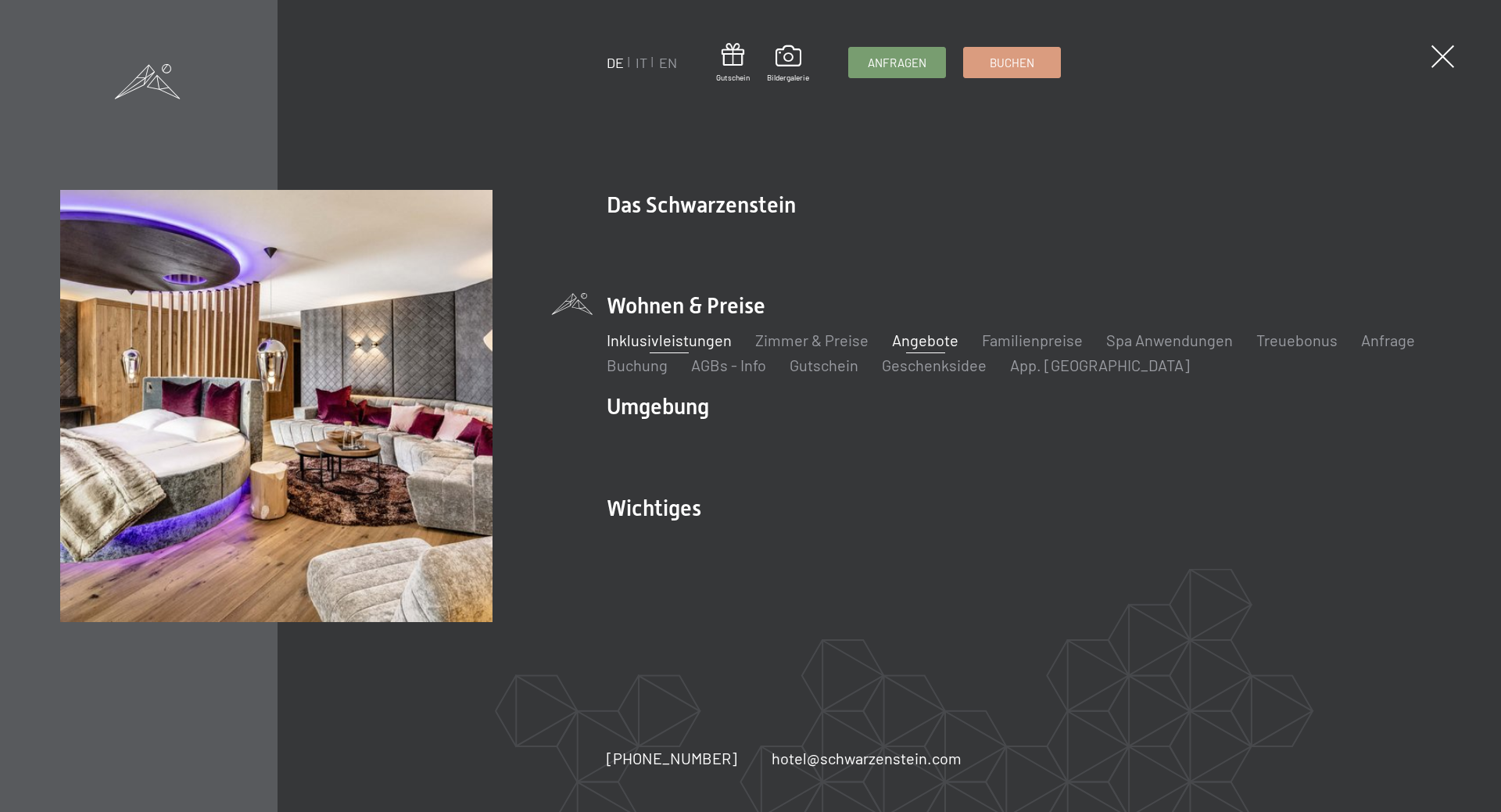
click at [684, 334] on link "Inklusivleistungen" at bounding box center [669, 339] width 125 height 18
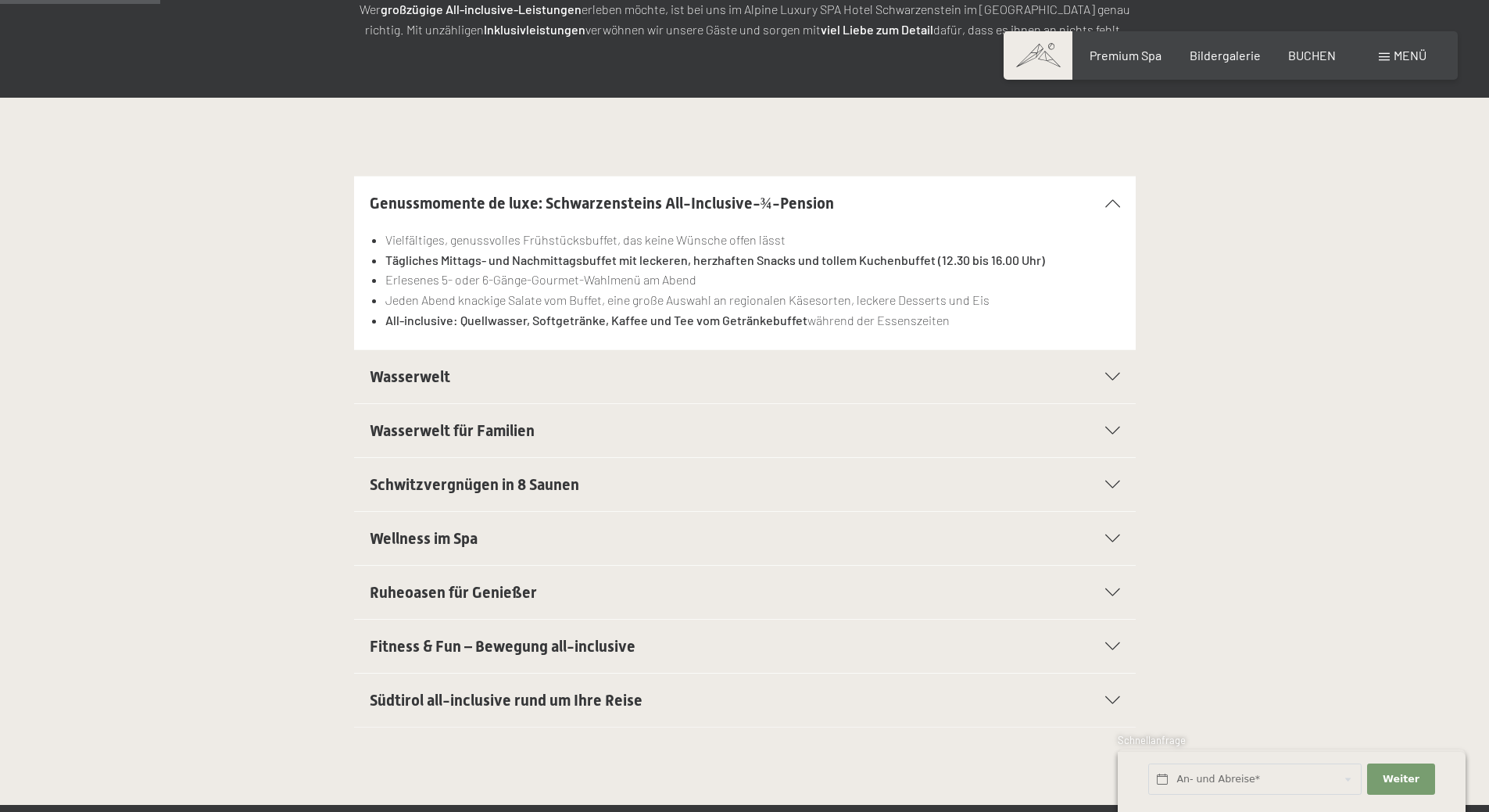
click at [446, 387] on h2 "Wasserwelt" at bounding box center [707, 376] width 675 height 22
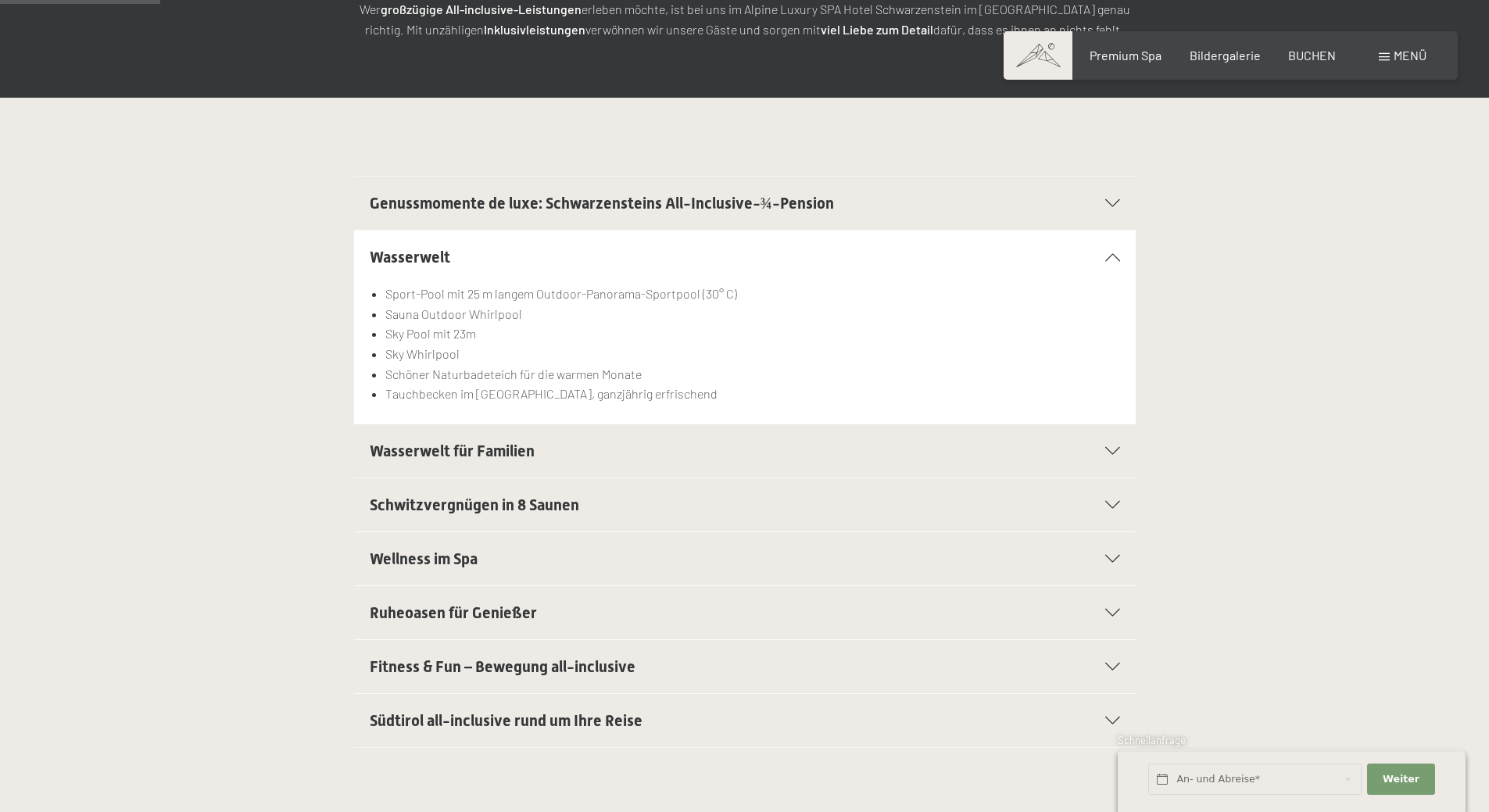
click at [437, 464] on div "Wasserwelt für Familien" at bounding box center [745, 450] width 750 height 53
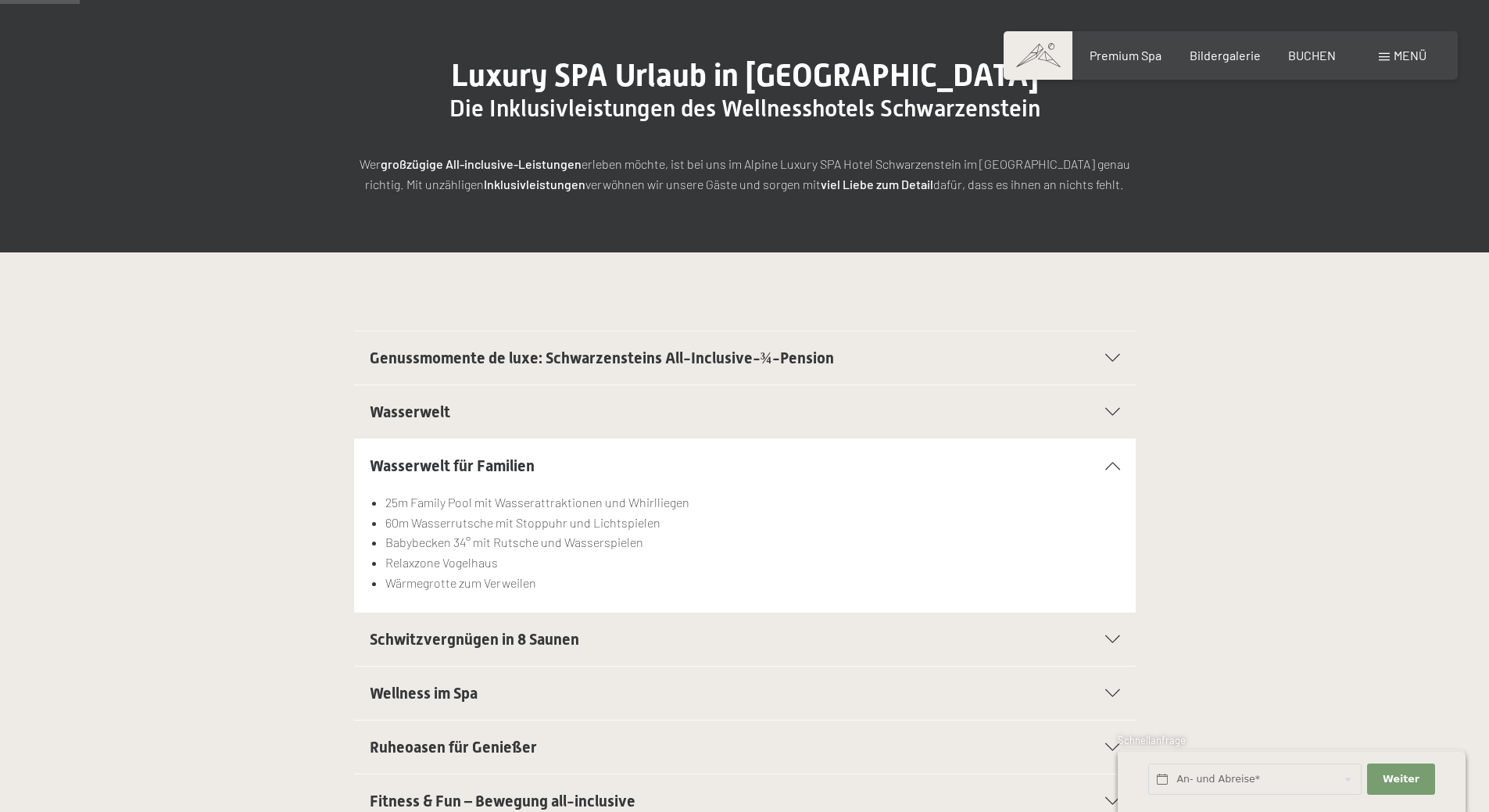
scroll to position [156, 0]
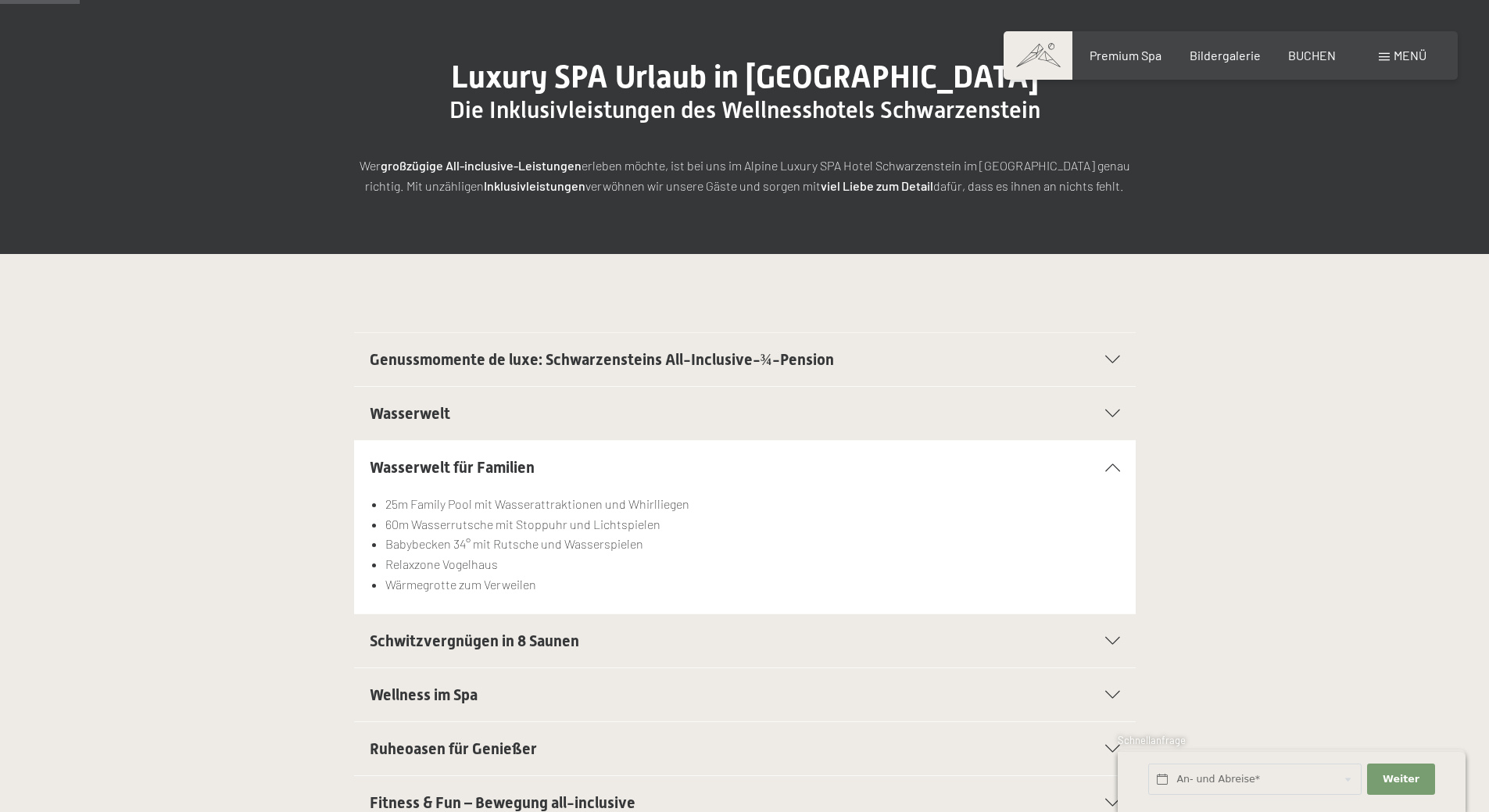
click at [477, 414] on h2 "Wasserwelt" at bounding box center [707, 413] width 675 height 22
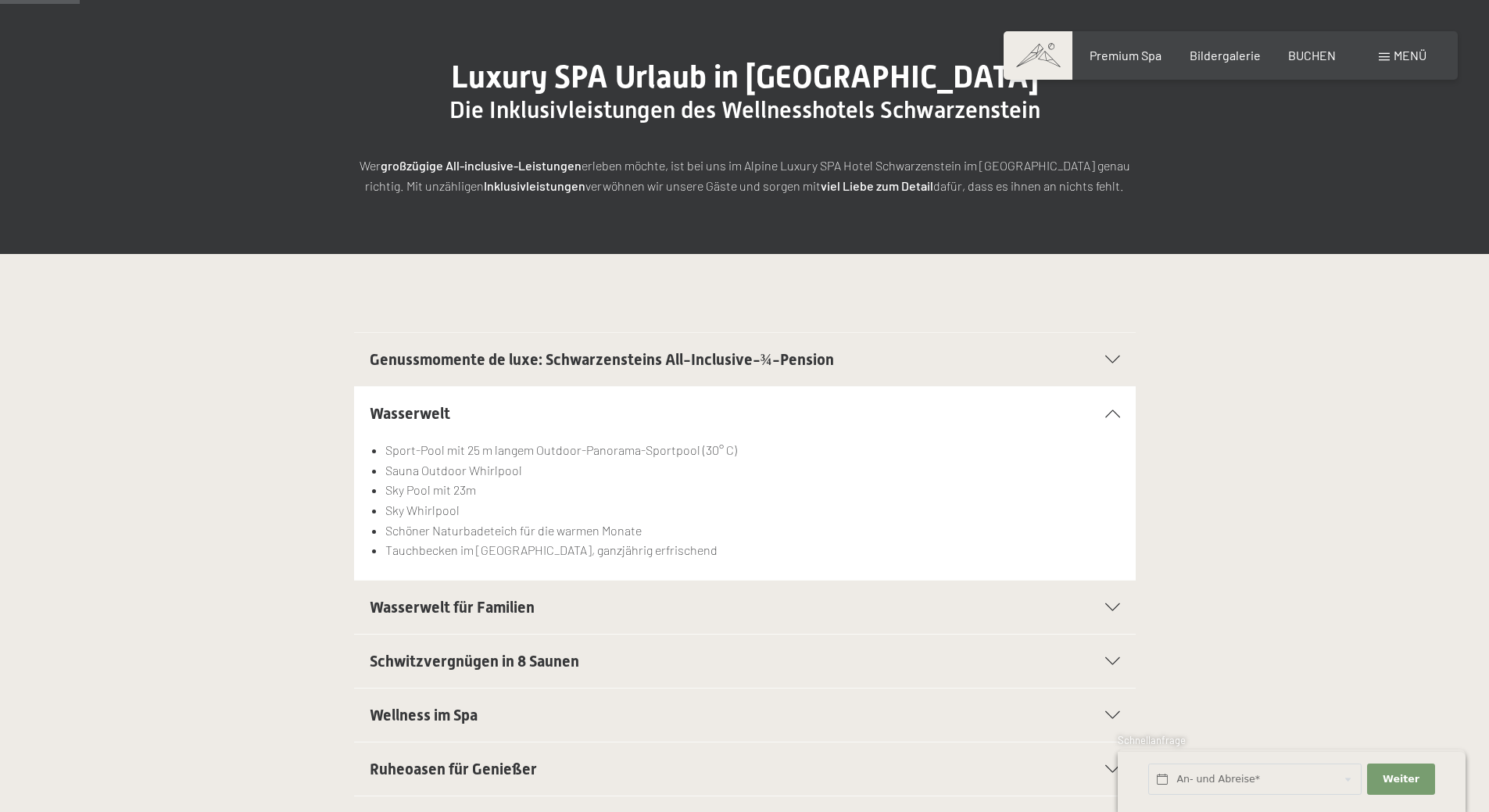
click at [460, 347] on div "Genussmomente de luxe: Schwarzensteins All-Inclusive-¾-Pension" at bounding box center [745, 359] width 750 height 53
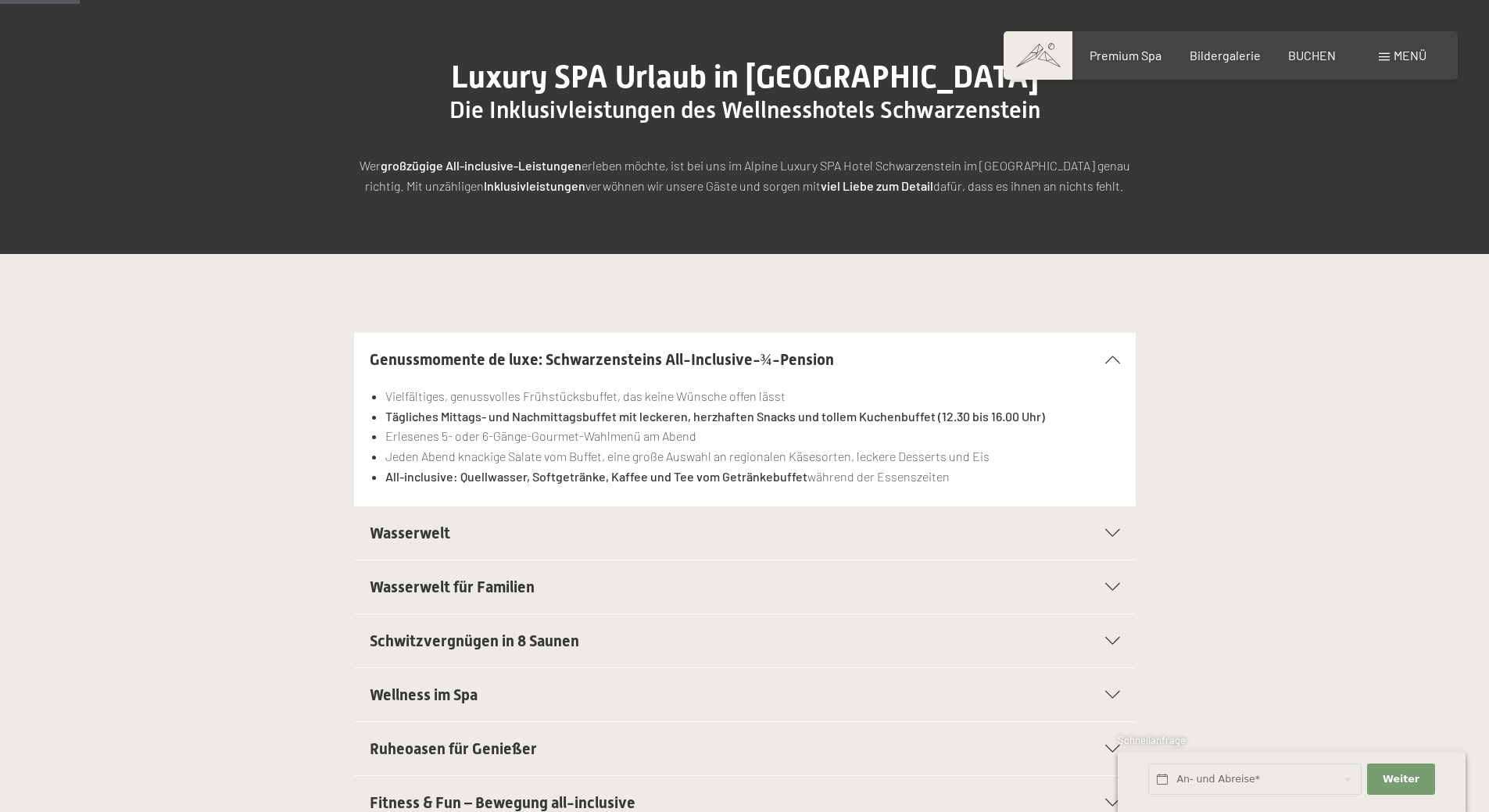
click at [1426, 55] on div "Buchen Anfragen Premium Spa Bildergalerie BUCHEN Menü DE IT EN Gutschein Bilder…" at bounding box center [1230, 56] width 391 height 18
click at [1424, 58] on span "Menü" at bounding box center [1409, 55] width 33 height 15
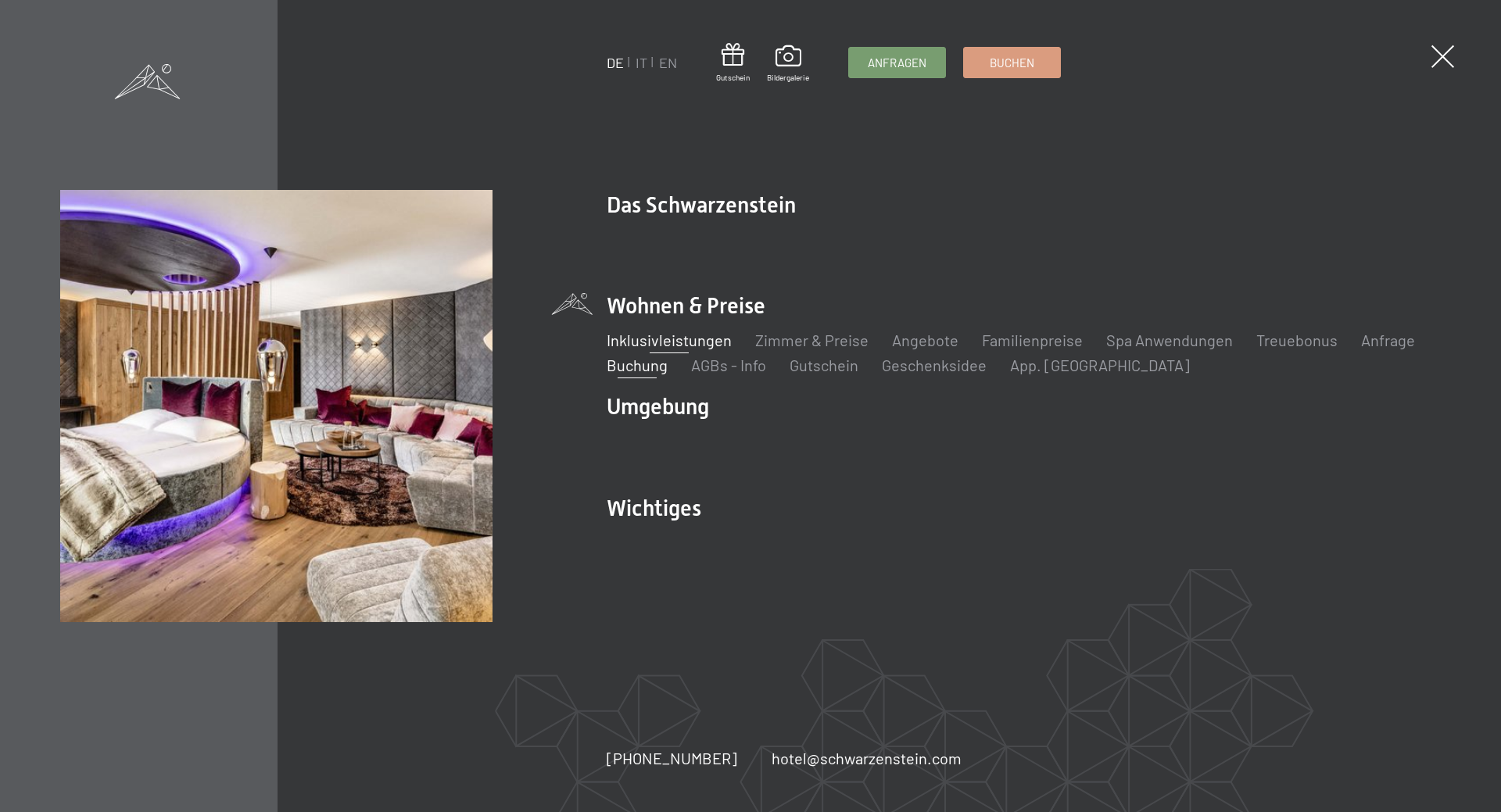
click at [645, 367] on link "Buchung" at bounding box center [637, 364] width 61 height 18
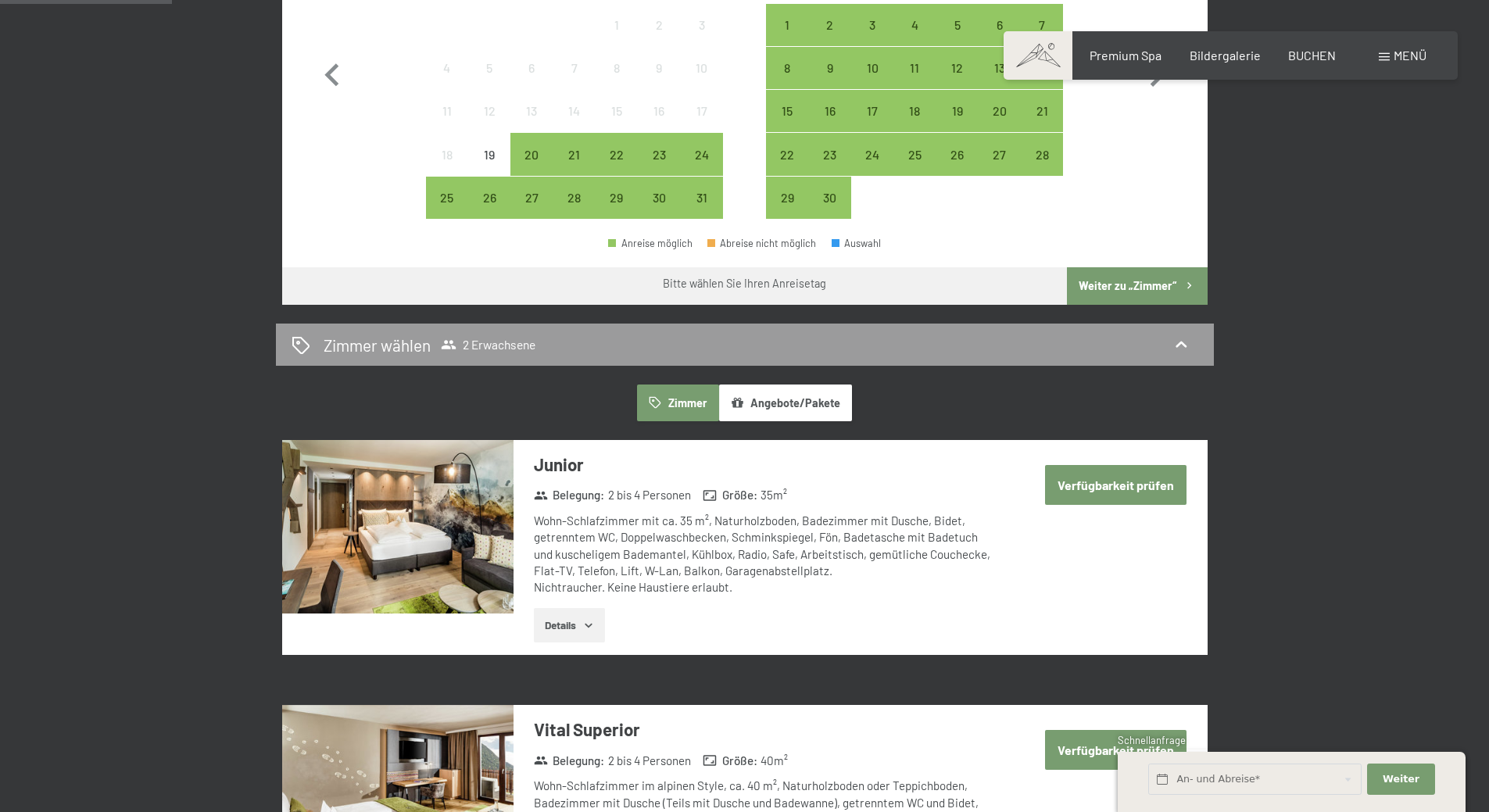
scroll to position [547, 0]
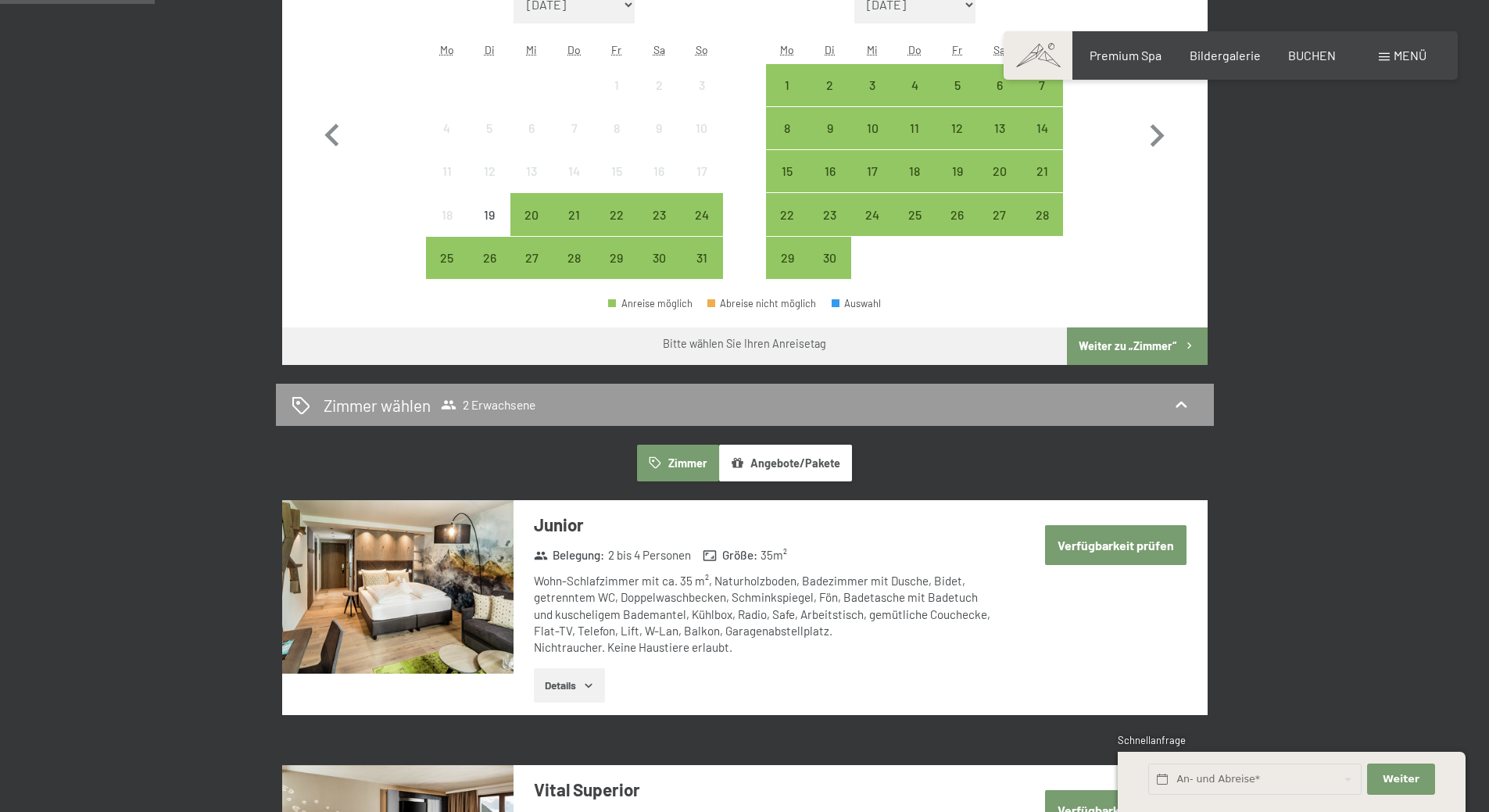
click at [1402, 57] on span "Menü" at bounding box center [1409, 55] width 33 height 15
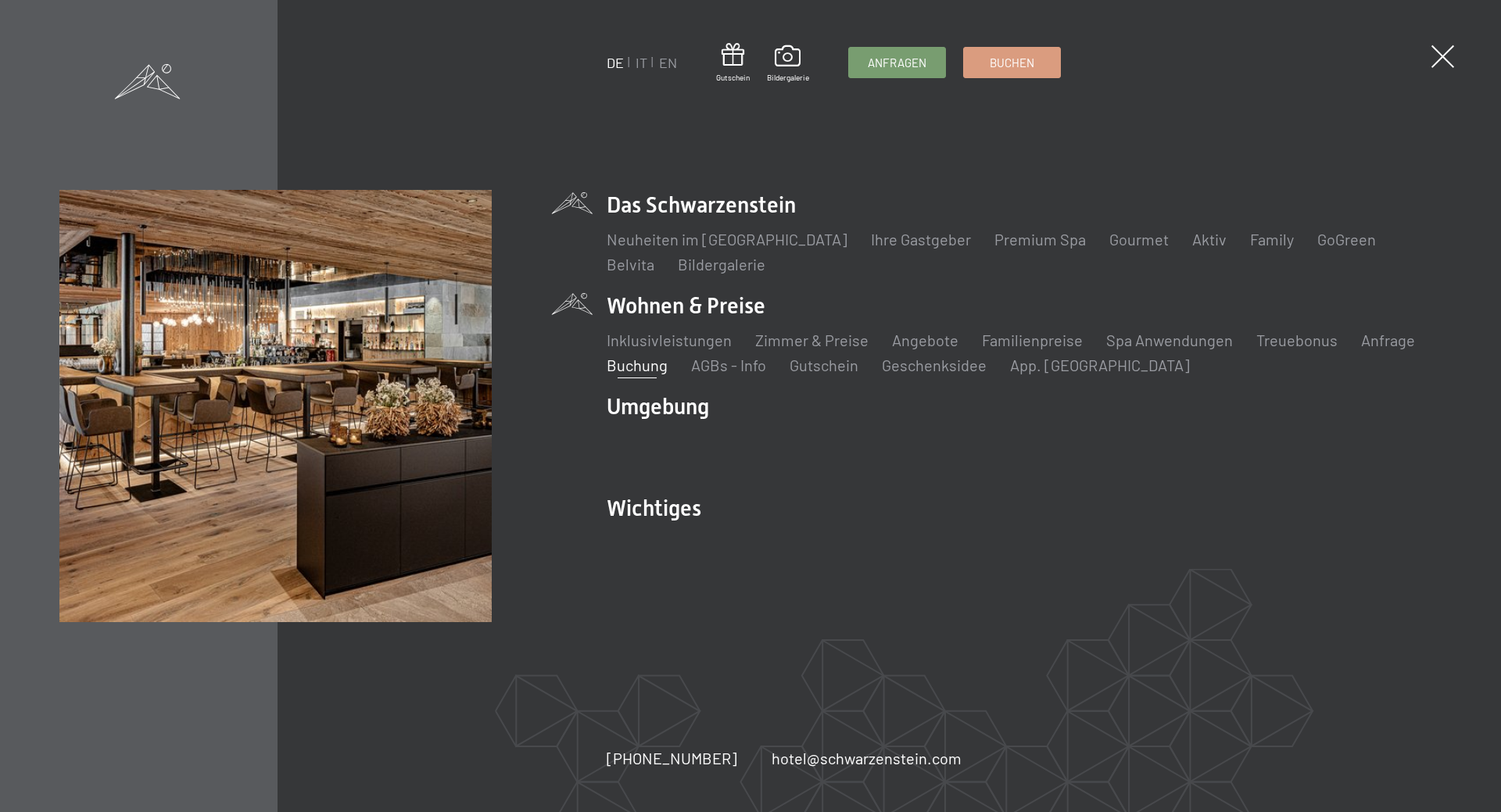
click at [705, 208] on li "Das Schwarzenstein Neuheiten im Schwarzenstein Ihre Gastgeber Premium Spa Gourm…" at bounding box center [1024, 232] width 834 height 85
click at [1420, 59] on div "DE IT EN Gutschein Bildergalerie Anfragen Buchen DE IT EN Das Schwarzenstein Ne…" at bounding box center [750, 406] width 1501 height 812
click at [1428, 59] on div "DE IT EN Gutschein Bildergalerie Anfragen Buchen DE IT EN Das Schwarzenstein Ne…" at bounding box center [750, 406] width 1501 height 812
click at [1437, 60] on span at bounding box center [1443, 57] width 32 height 32
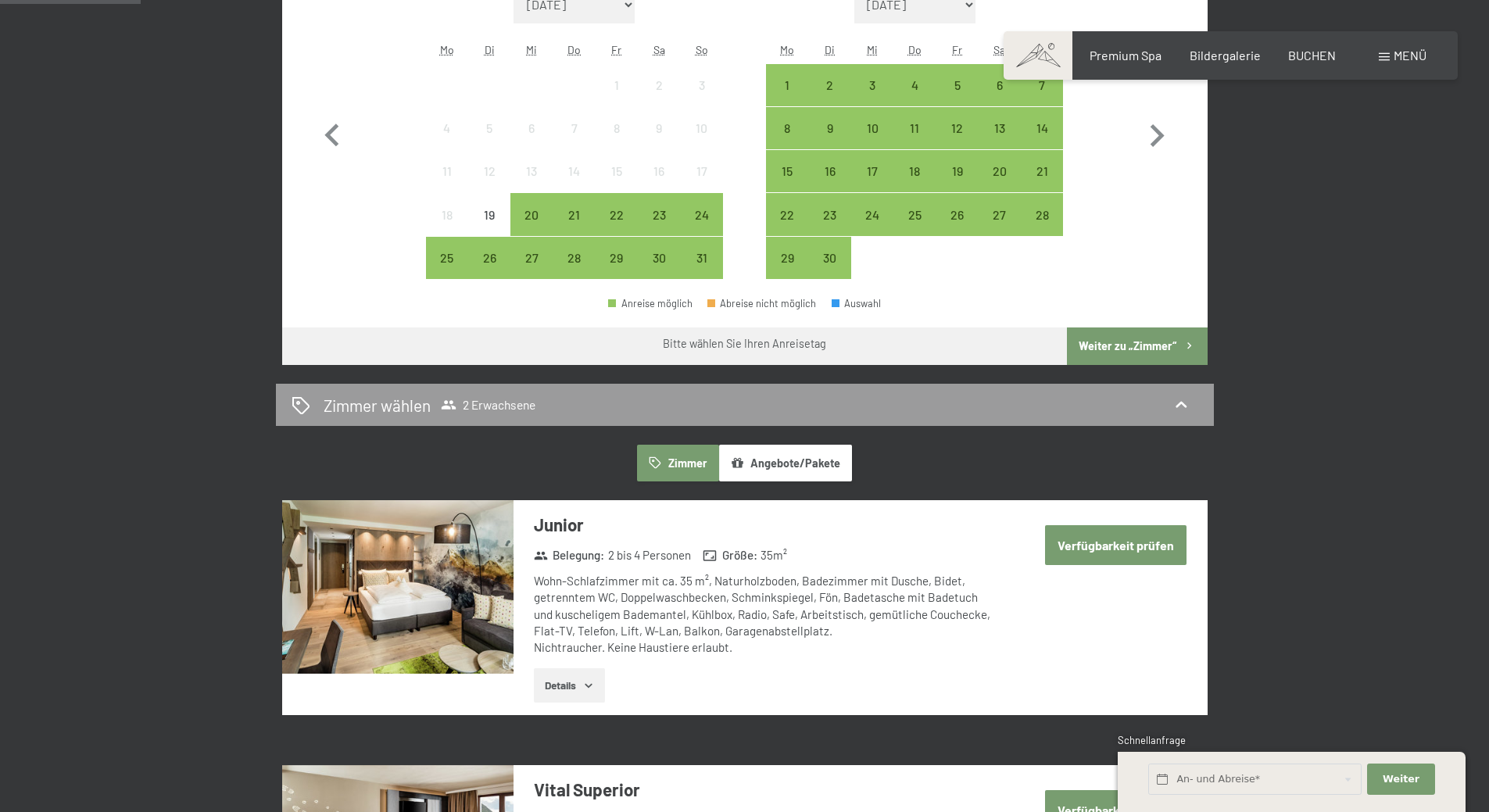
scroll to position [156, 0]
